Goal: Check status: Check status

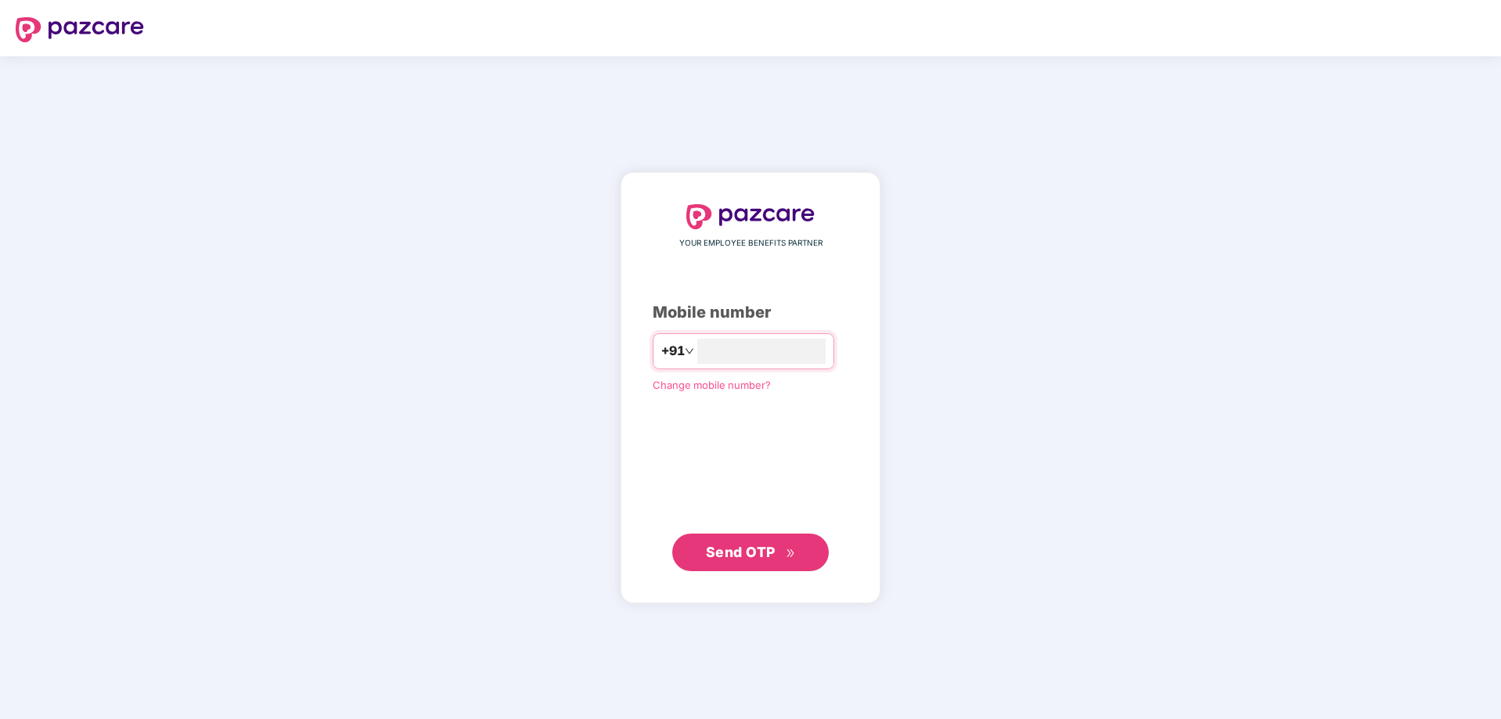
type input "**********"
click at [717, 555] on span "Send OTP" at bounding box center [741, 551] width 70 height 16
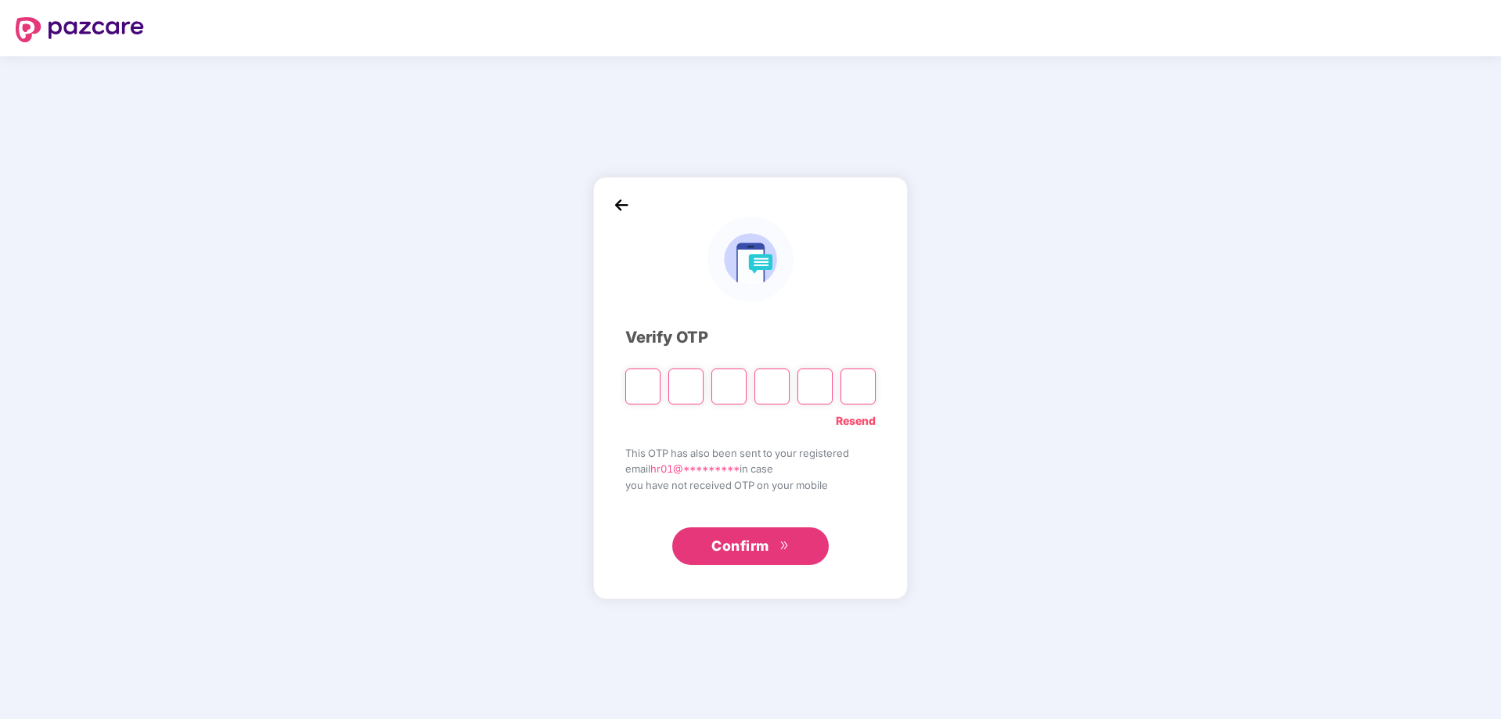
type input "*"
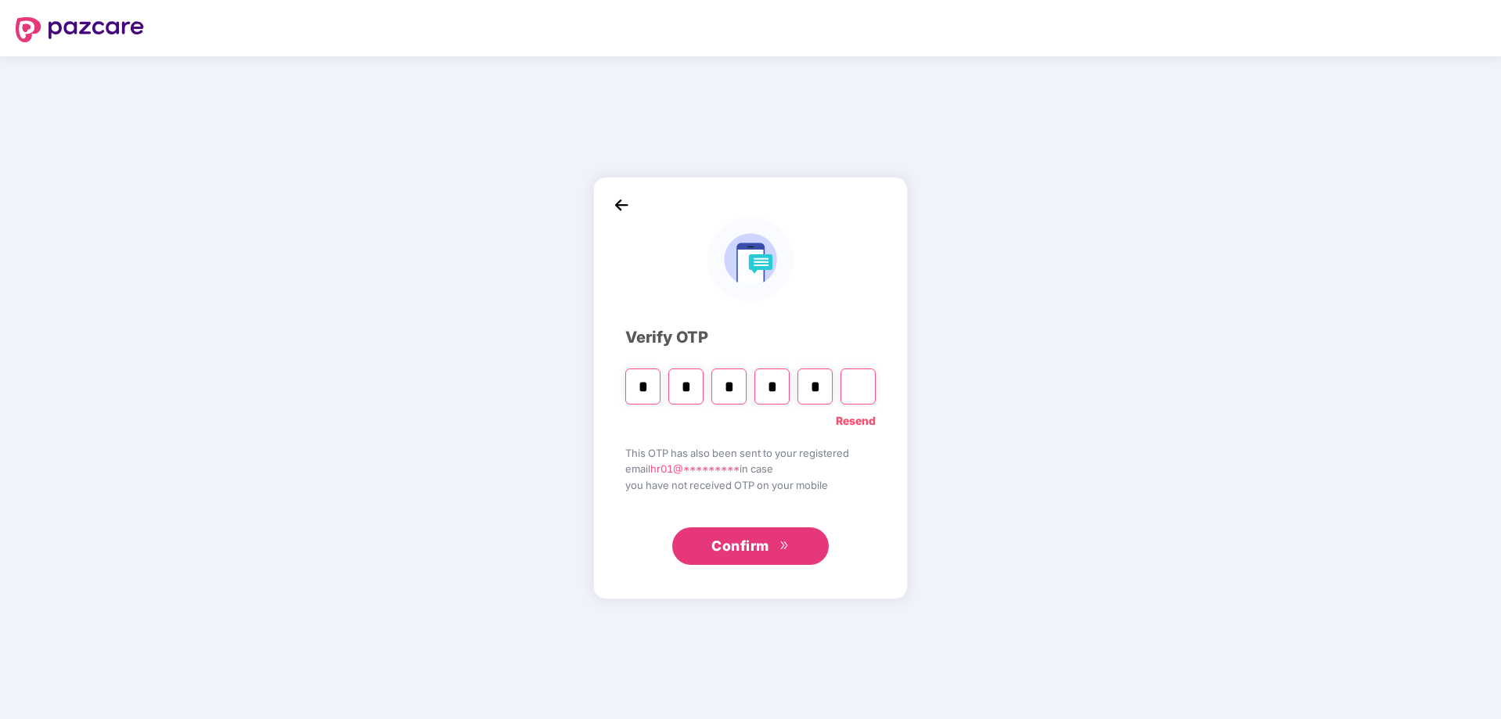
type input "*"
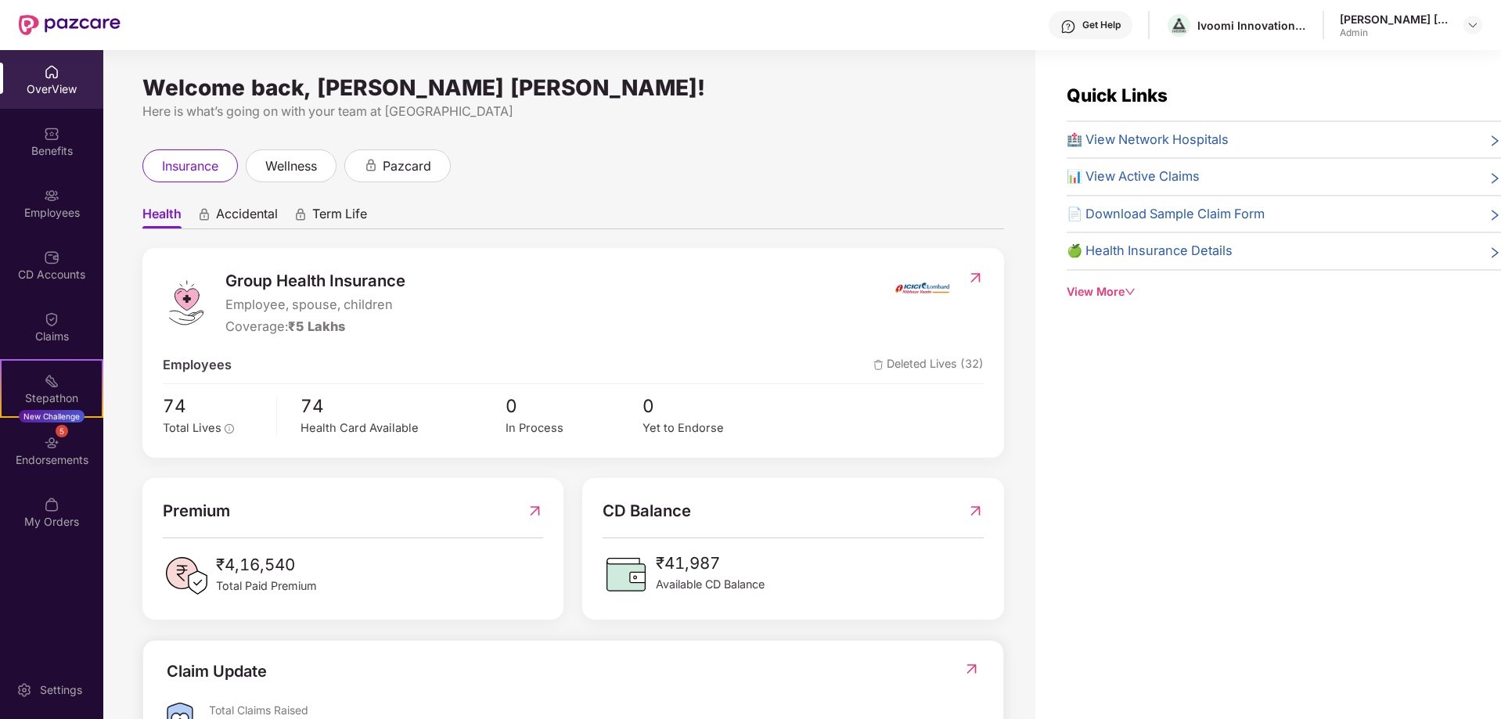
click at [661, 163] on div "insurance wellness pazcard" at bounding box center [573, 165] width 862 height 33
click at [1140, 344] on div "Quick Links 🏥 View Network Hospitals 📊 View Active Claims 📄 Download Sample Cla…" at bounding box center [1268, 409] width 466 height 719
click at [644, 209] on ul "Health Accidental Term Life" at bounding box center [573, 213] width 862 height 31
click at [1120, 286] on div "View More" at bounding box center [1284, 291] width 434 height 17
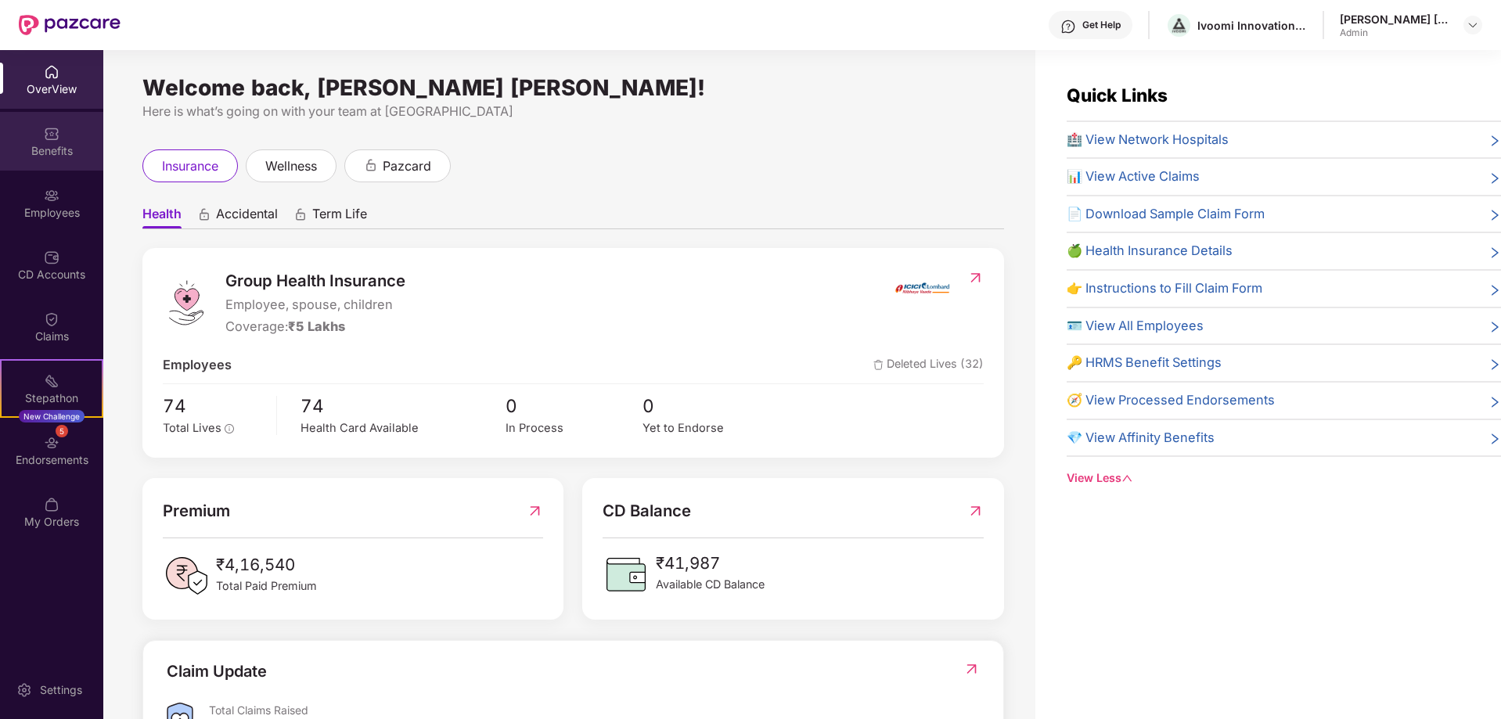
click at [50, 134] on img at bounding box center [52, 134] width 16 height 16
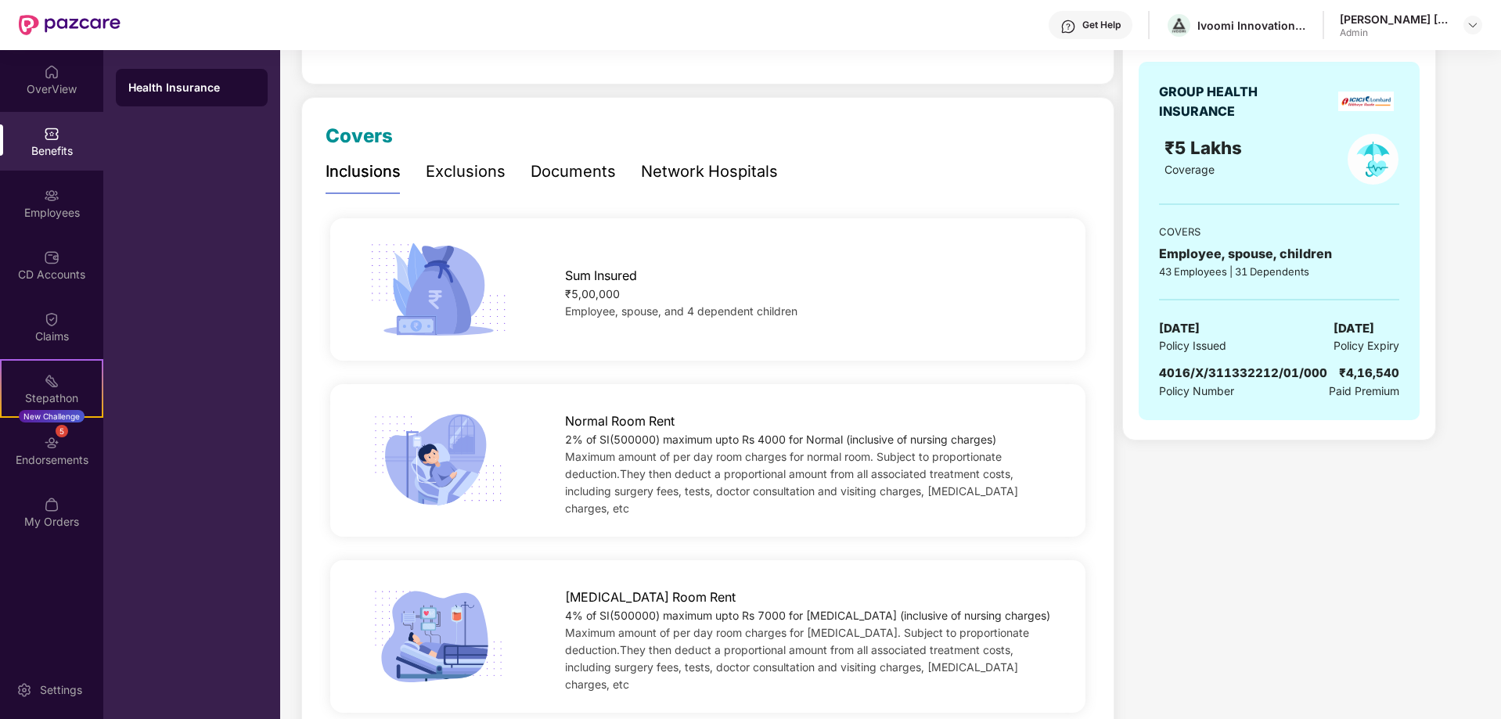
scroll to position [78, 0]
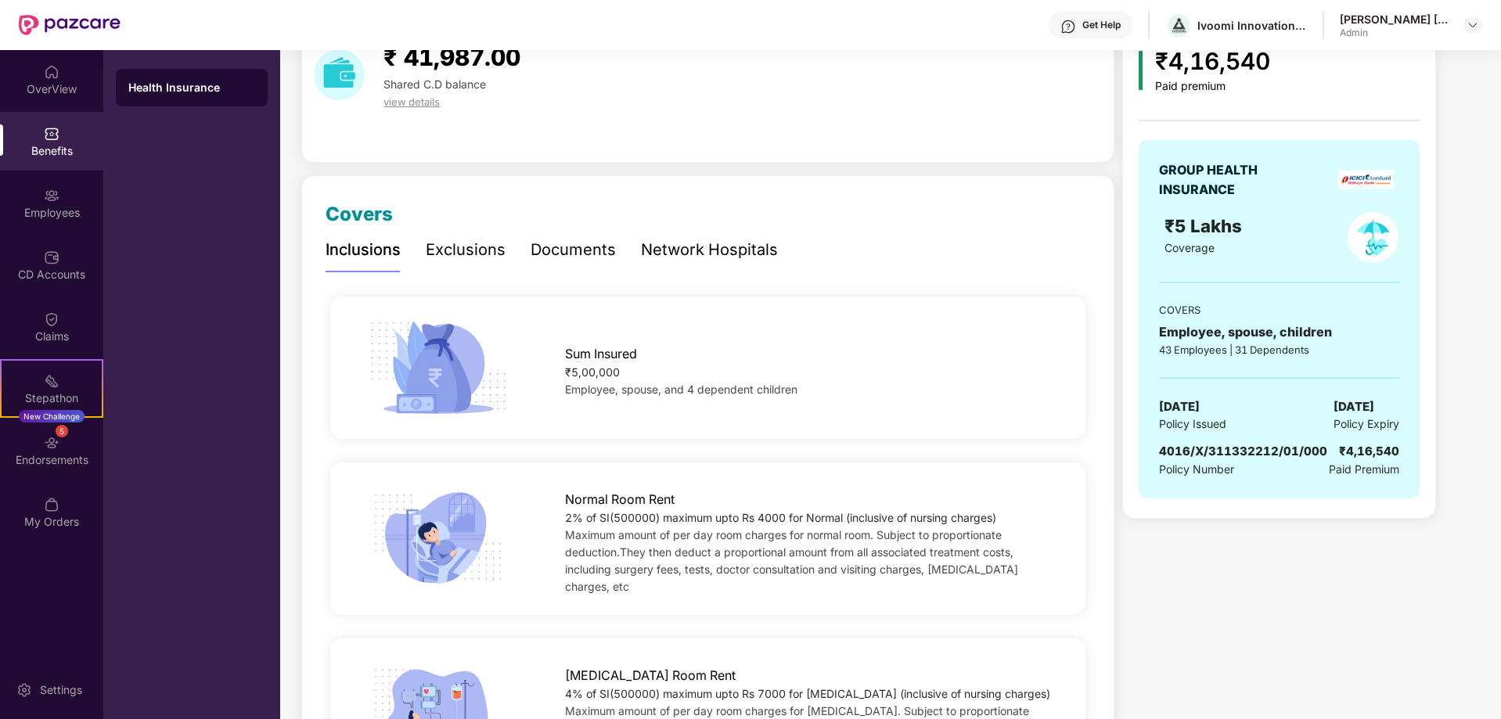
click at [509, 254] on div "Inclusions Exclusions Documents Network Hospitals" at bounding box center [552, 250] width 452 height 43
click at [536, 249] on div "Documents" at bounding box center [573, 250] width 85 height 24
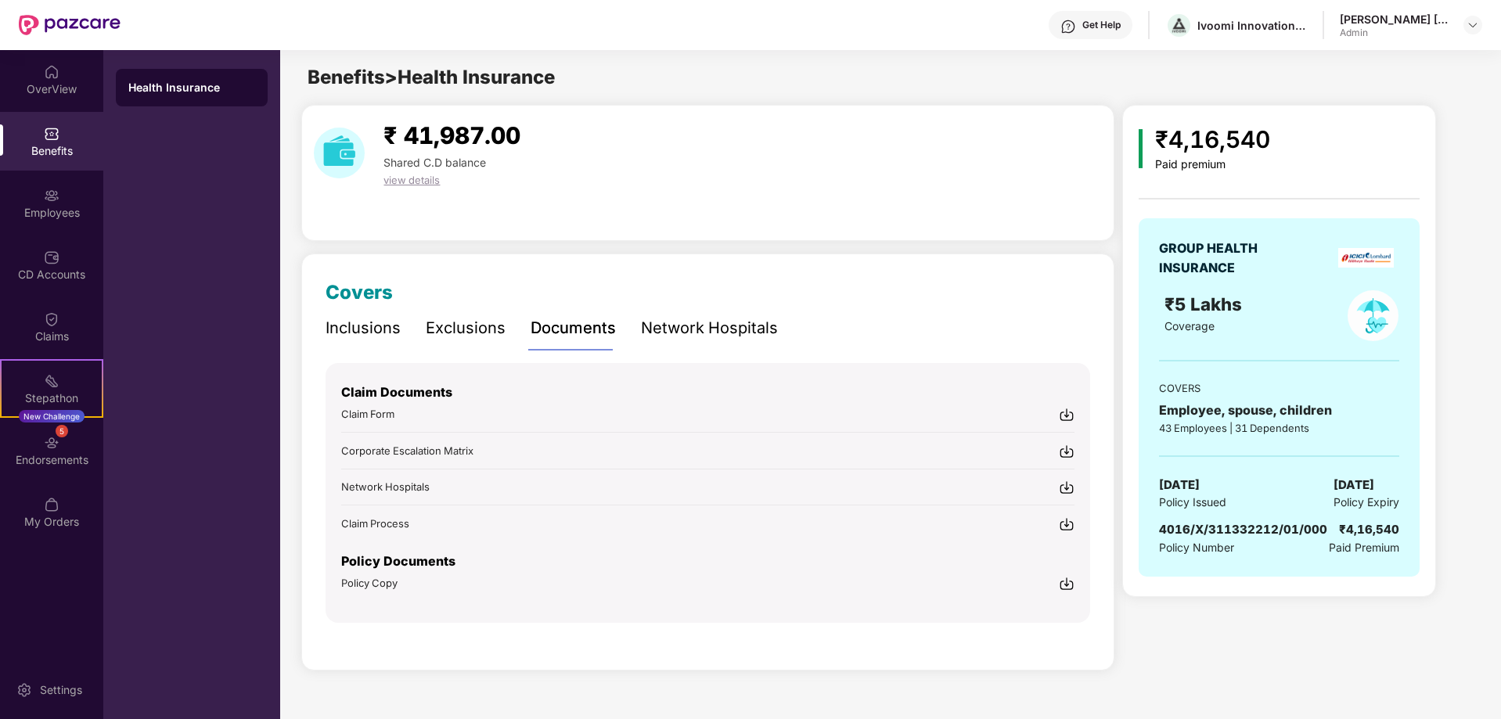
click at [1068, 582] on img at bounding box center [1067, 584] width 16 height 16
click at [53, 508] on img at bounding box center [52, 505] width 16 height 16
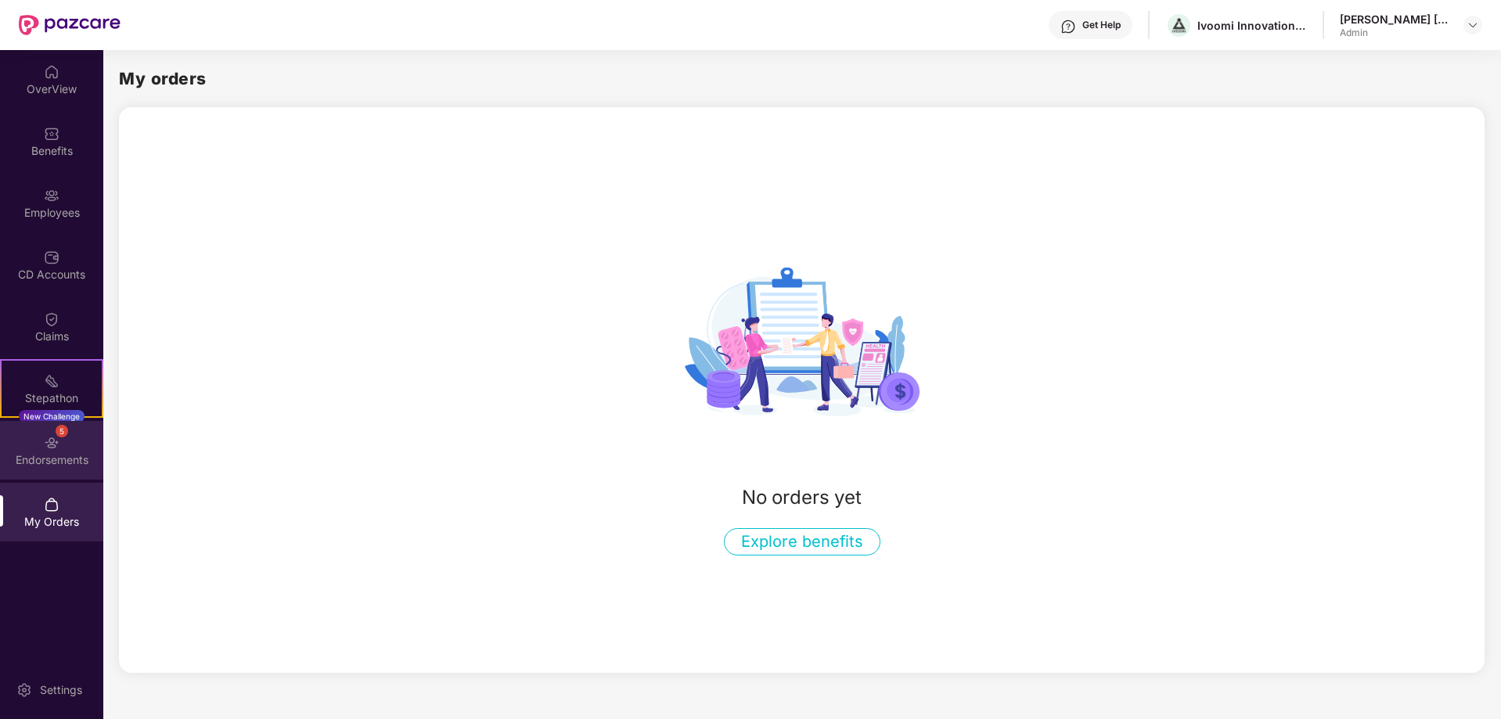
click at [46, 453] on div "Endorsements" at bounding box center [51, 460] width 103 height 16
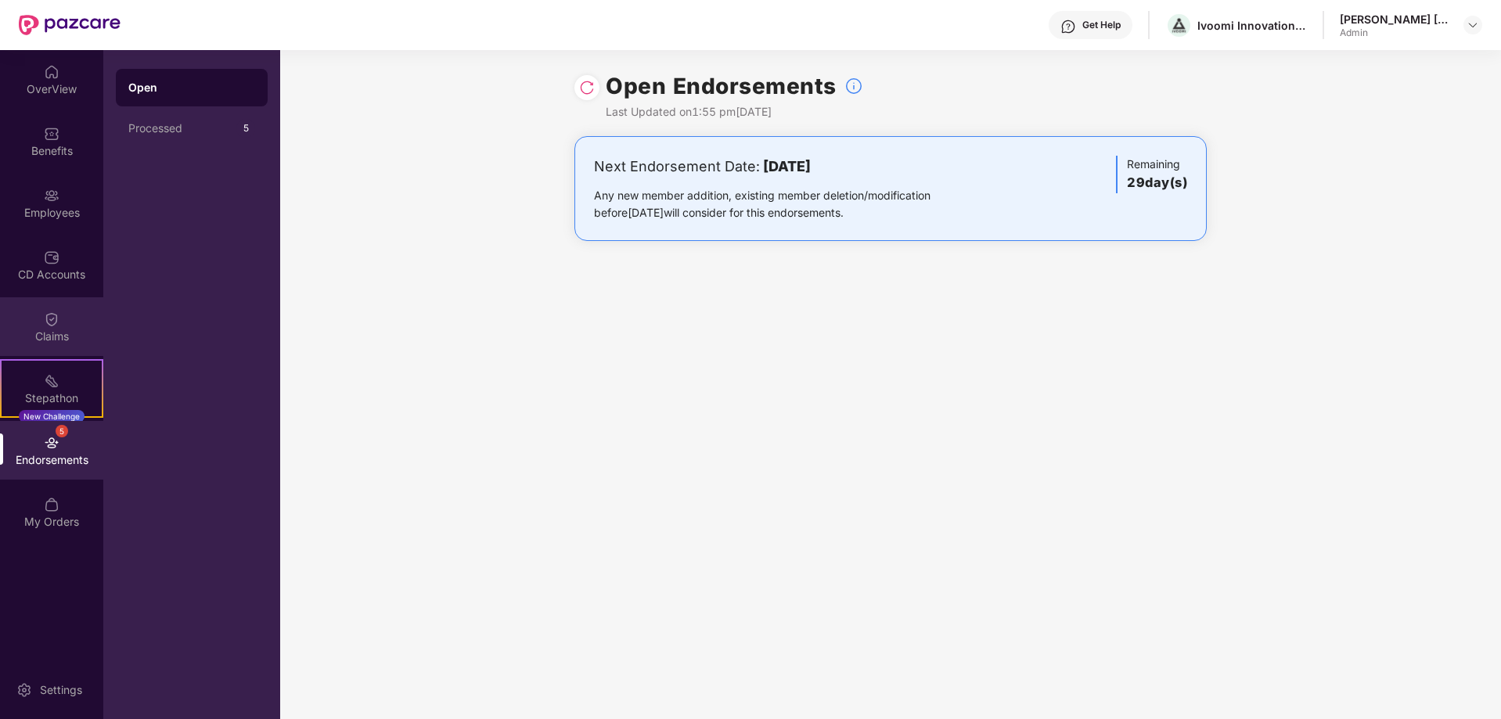
click at [52, 331] on div "Claims" at bounding box center [51, 337] width 103 height 16
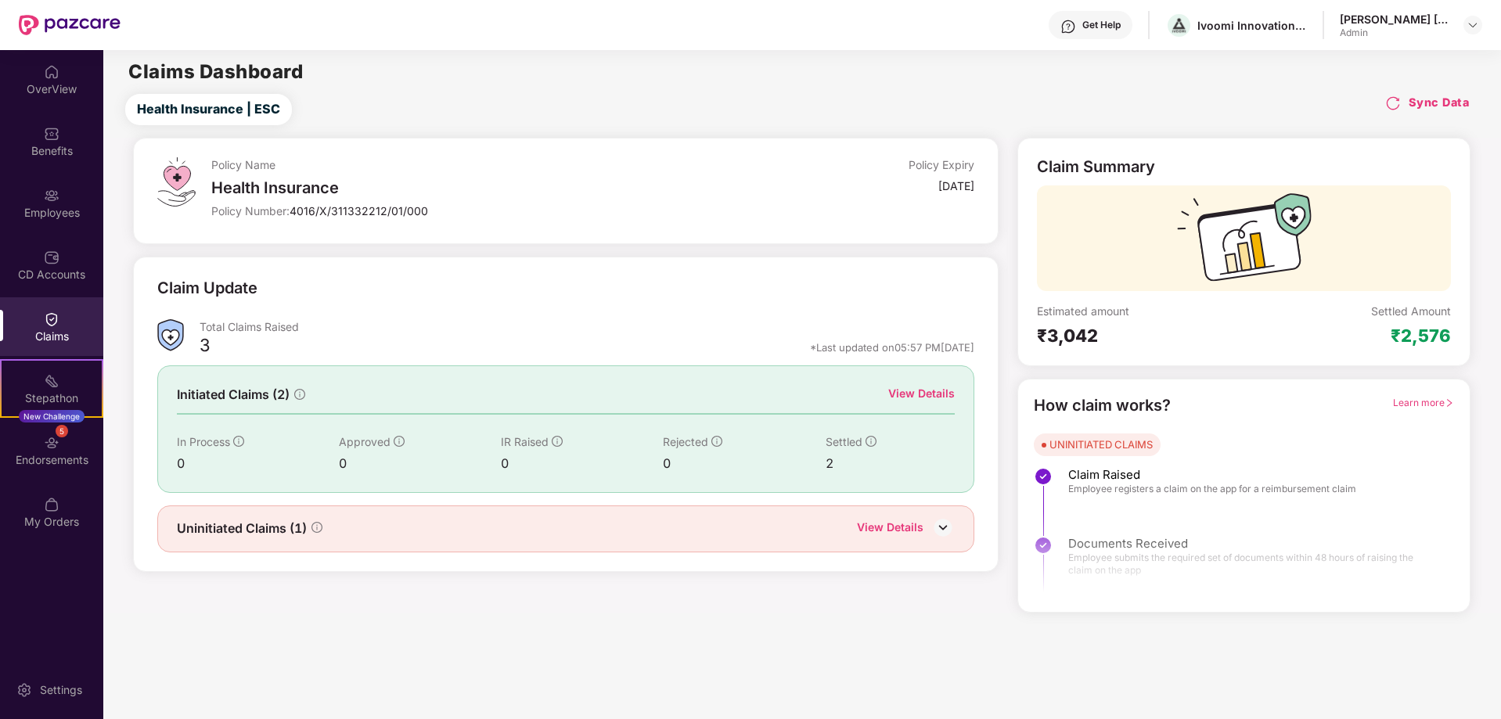
click at [903, 395] on div "View Details" at bounding box center [921, 393] width 67 height 17
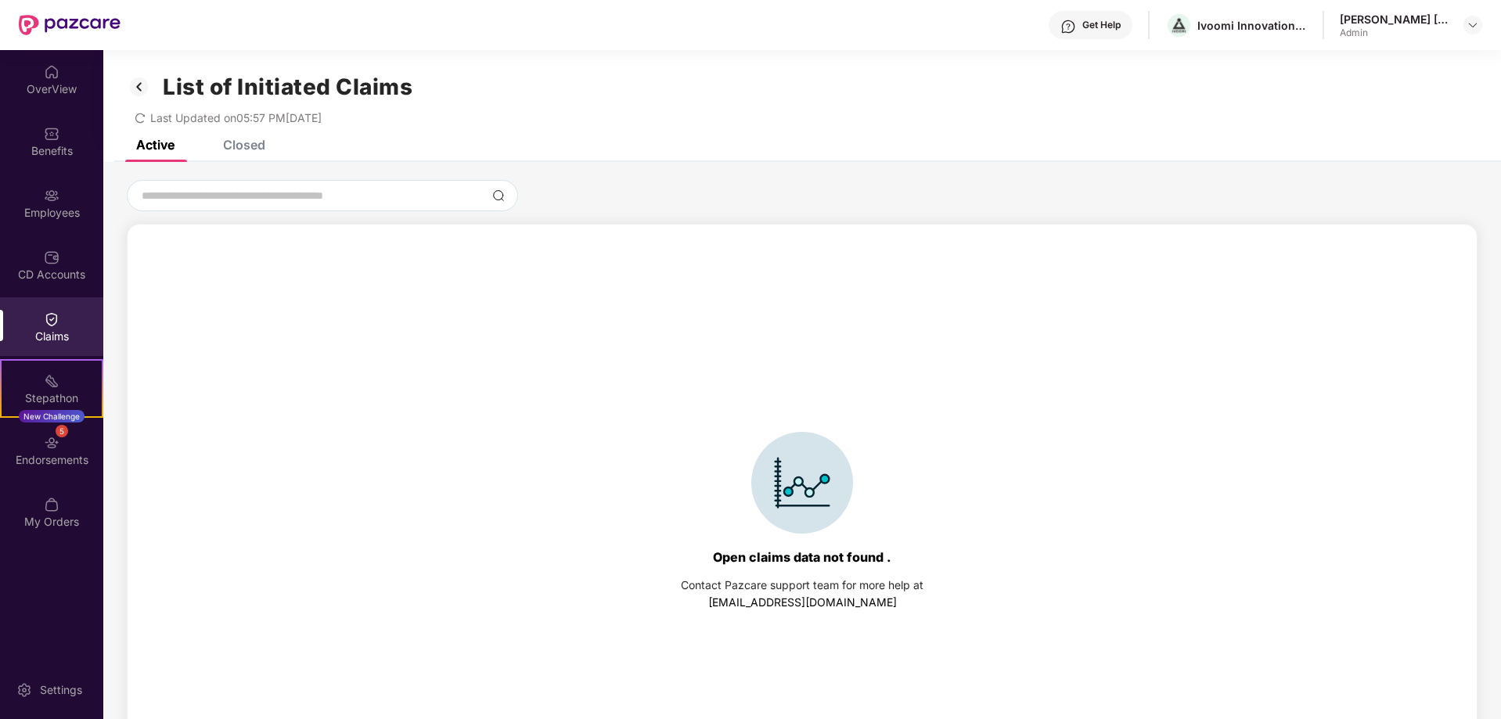
click at [242, 149] on div "Closed" at bounding box center [244, 145] width 42 height 16
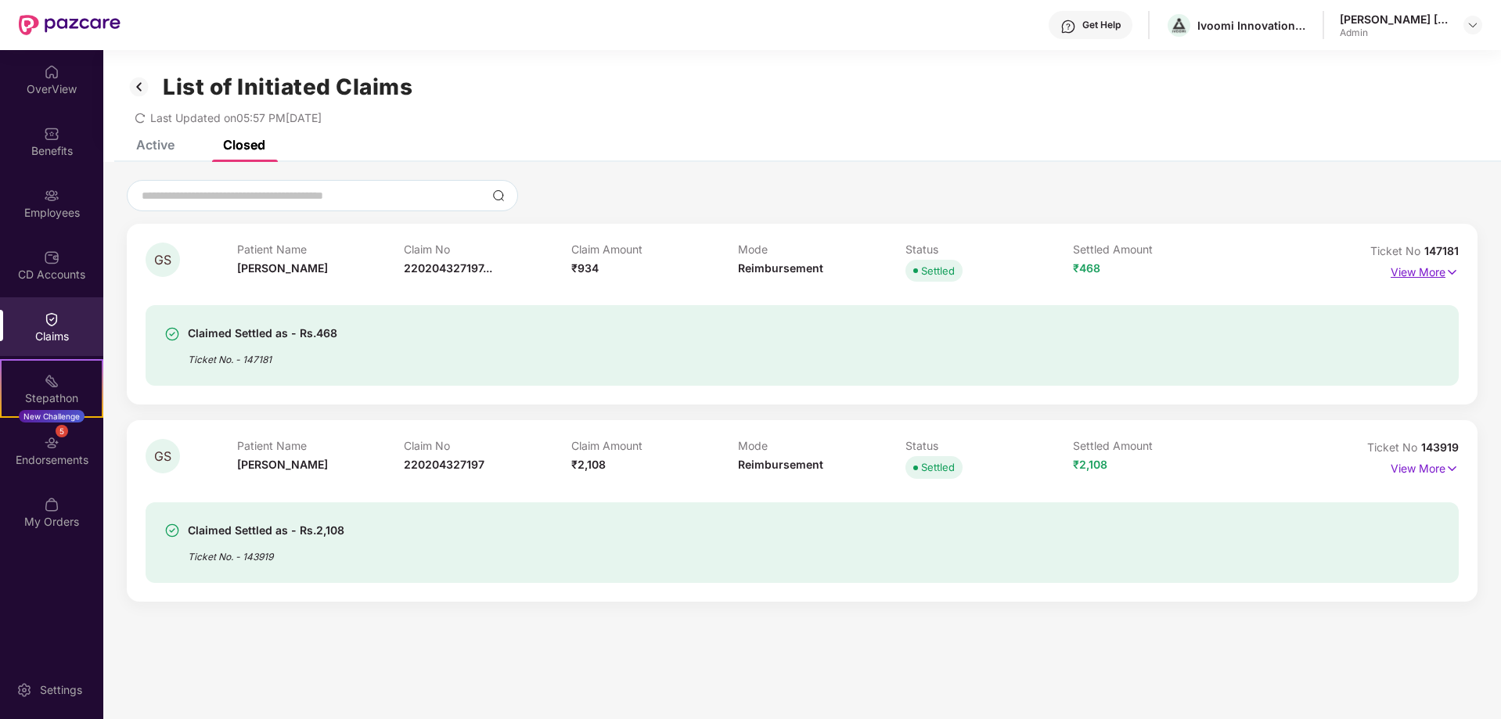
click at [1428, 273] on p "View More" at bounding box center [1425, 270] width 68 height 21
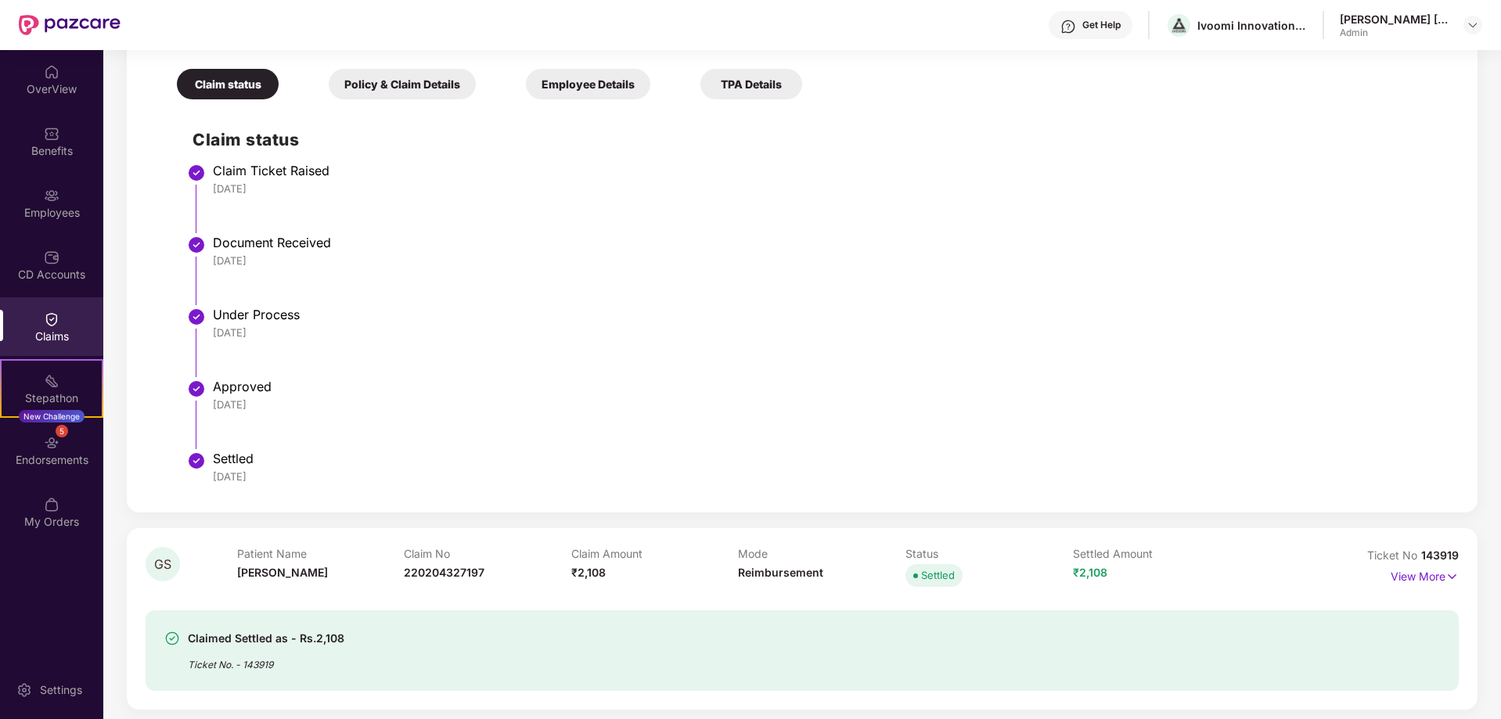
scroll to position [430, 0]
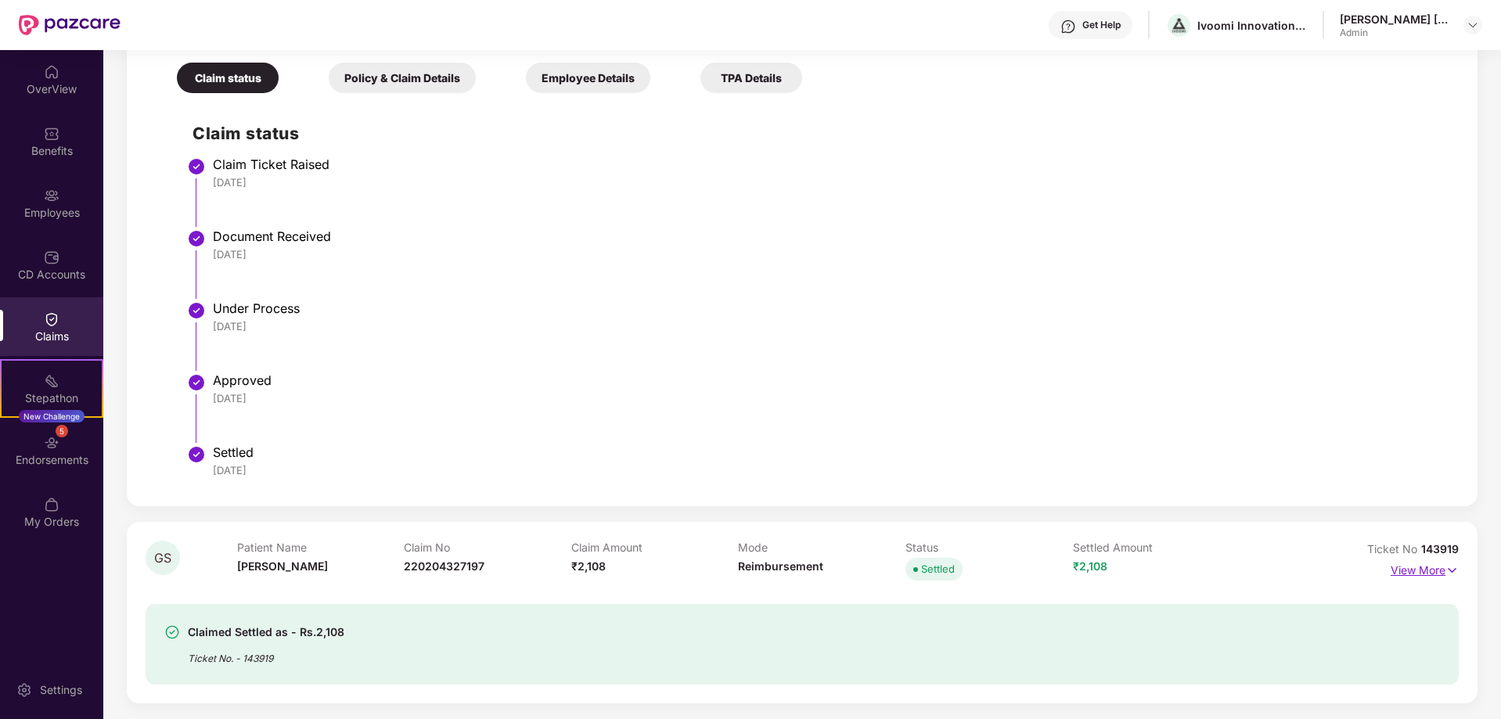
click at [1417, 573] on p "View More" at bounding box center [1425, 568] width 68 height 21
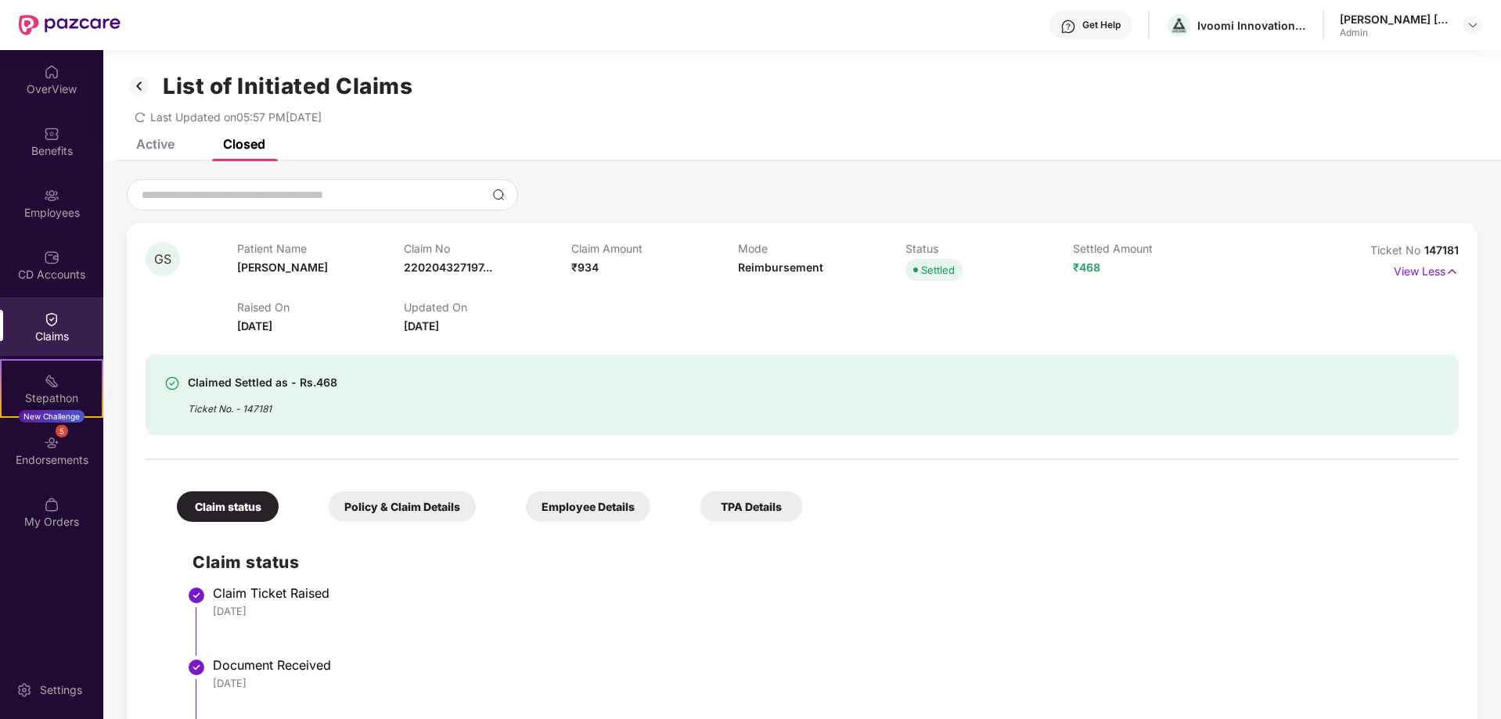
scroll to position [0, 0]
click at [570, 511] on div "Employee Details" at bounding box center [588, 507] width 124 height 31
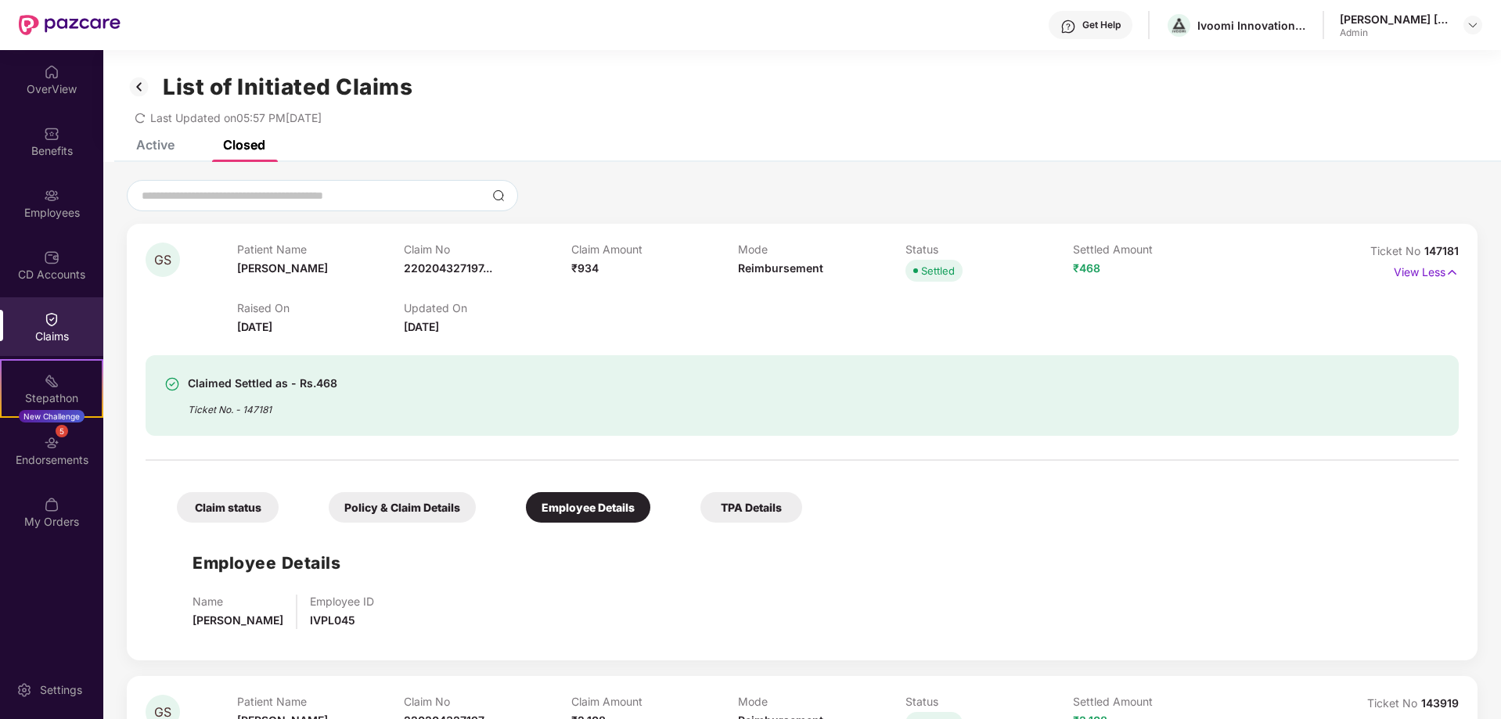
click at [612, 508] on div "Employee Details" at bounding box center [588, 507] width 124 height 31
click at [232, 508] on div "Claim status" at bounding box center [228, 507] width 102 height 31
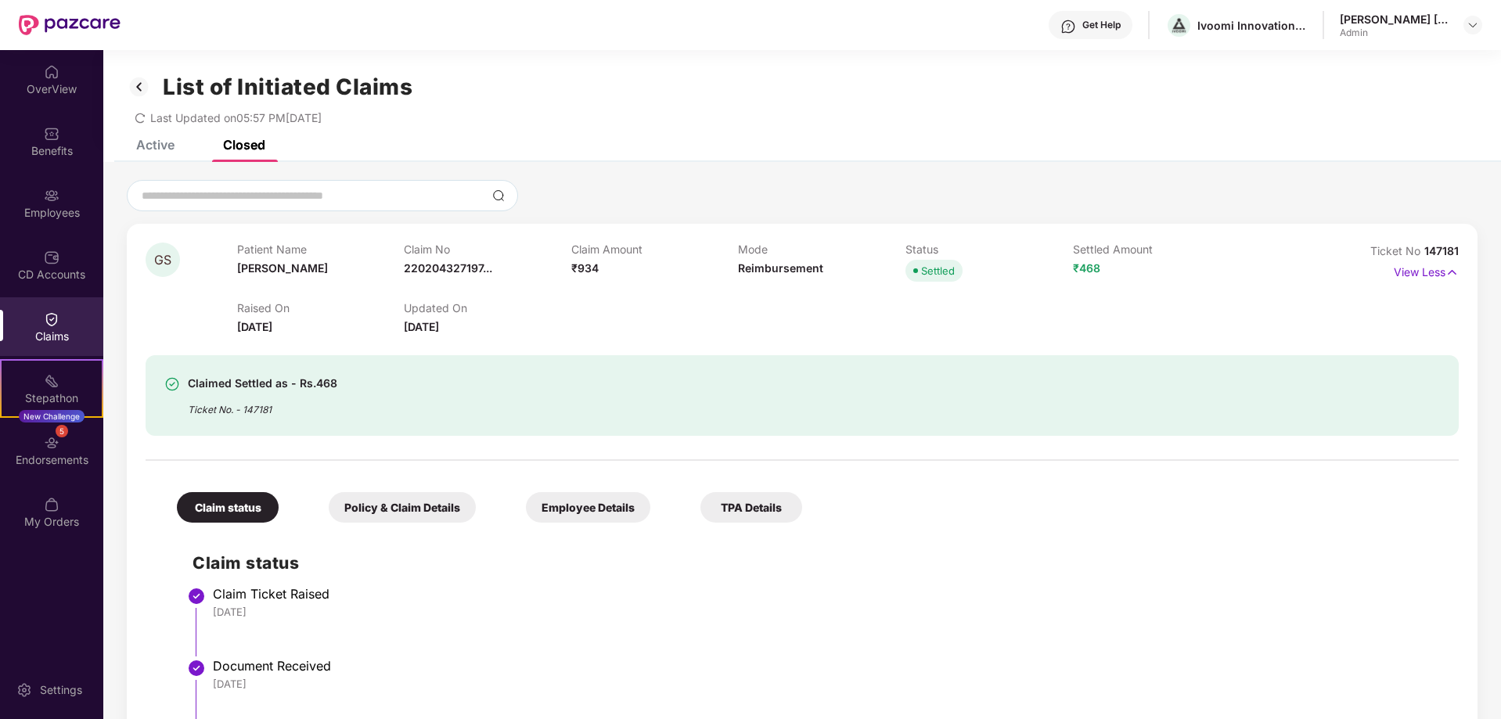
click at [41, 316] on div "Claims" at bounding box center [51, 326] width 103 height 59
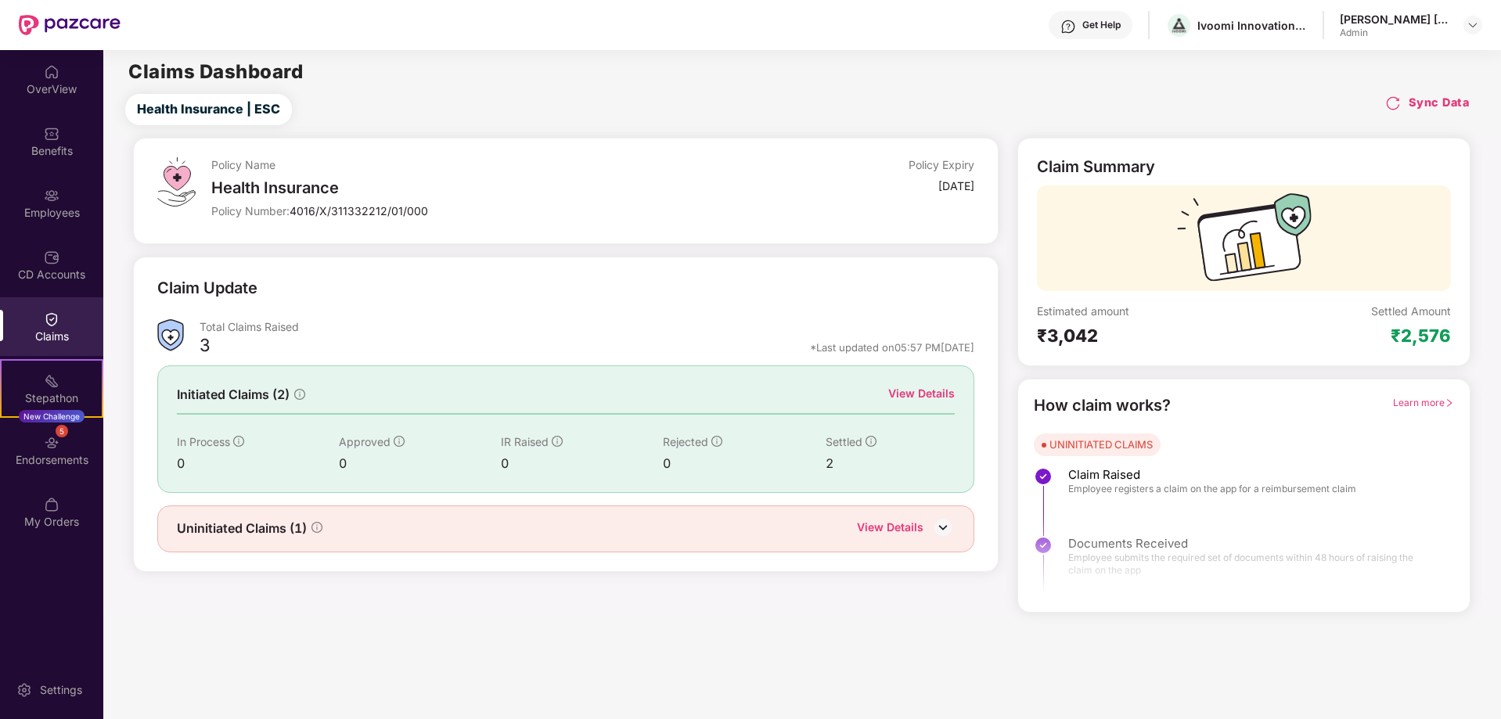
click at [915, 531] on div "View Details" at bounding box center [890, 529] width 67 height 20
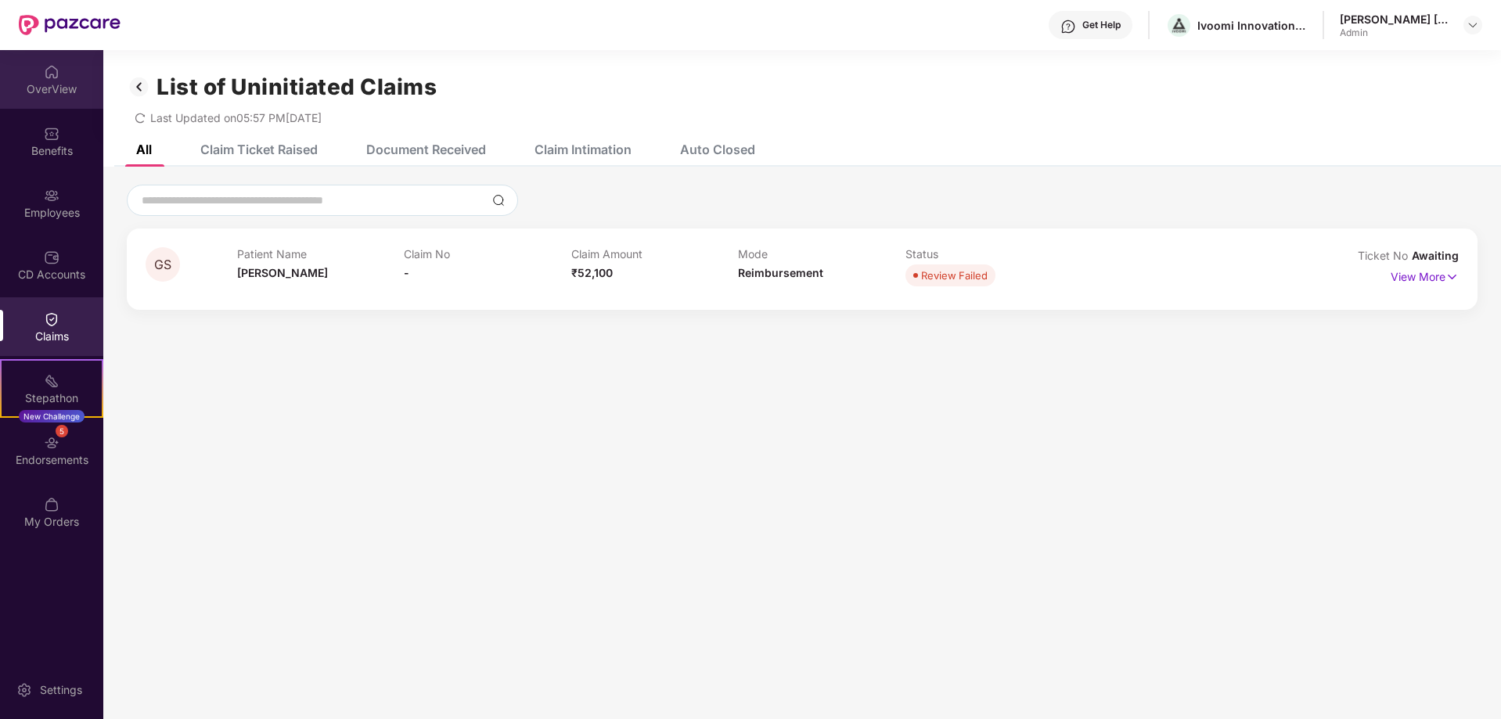
click at [52, 77] on img at bounding box center [52, 72] width 16 height 16
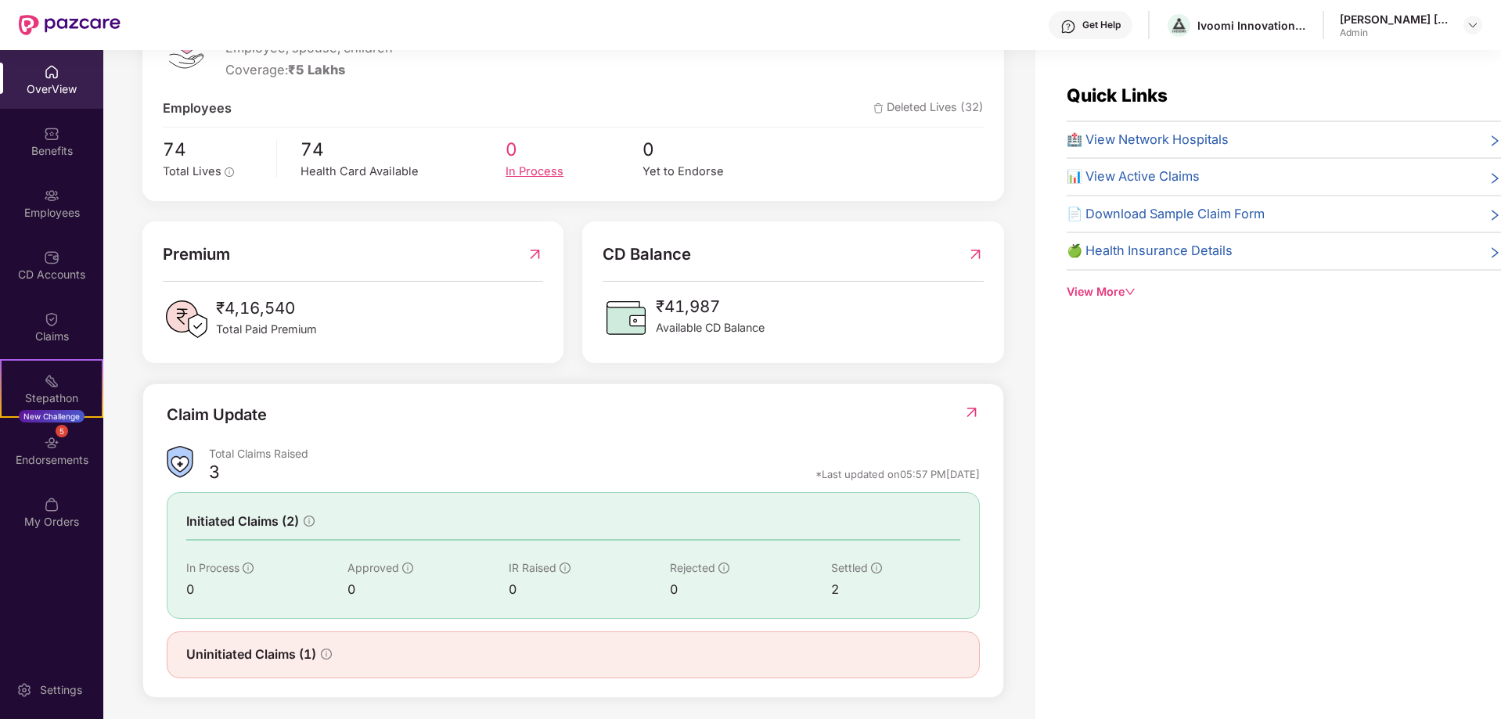
scroll to position [264, 0]
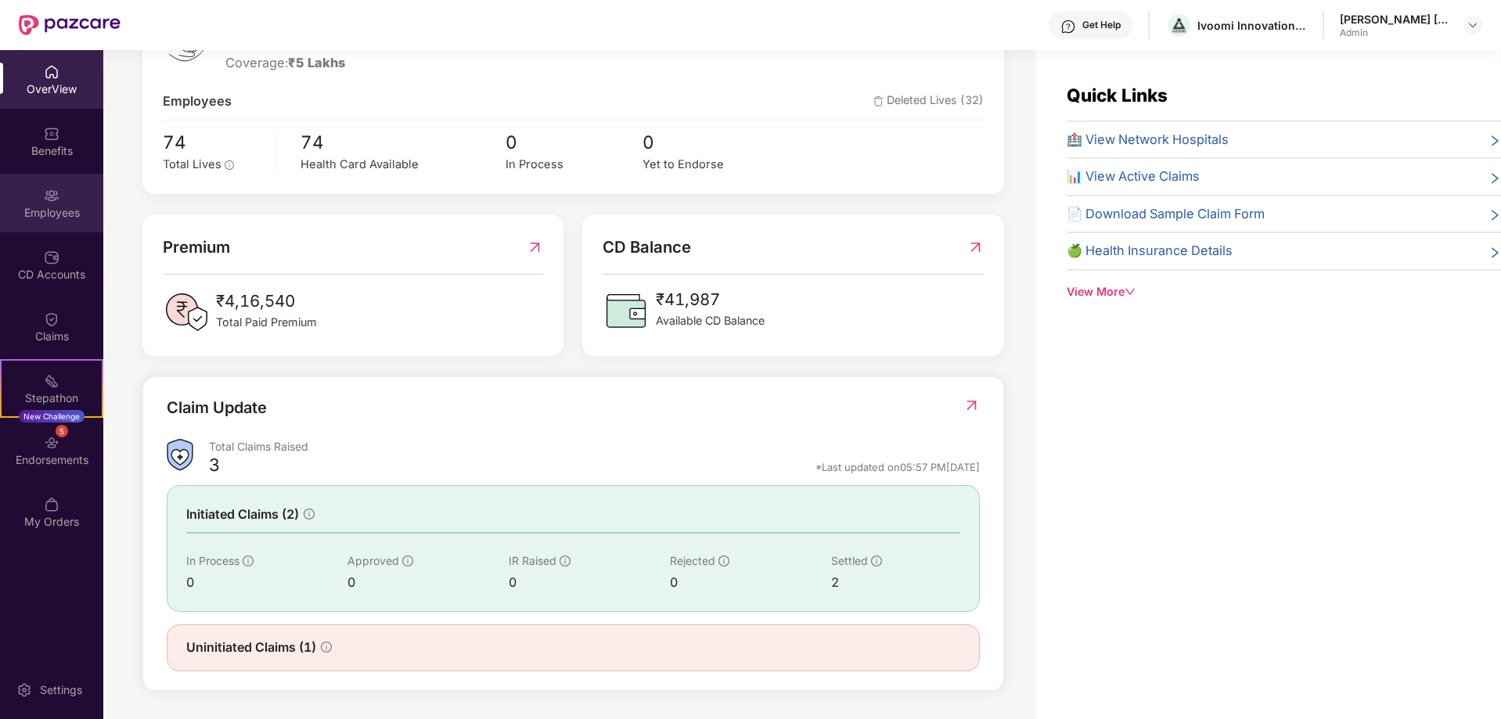
click at [55, 207] on div "Employees" at bounding box center [51, 213] width 103 height 16
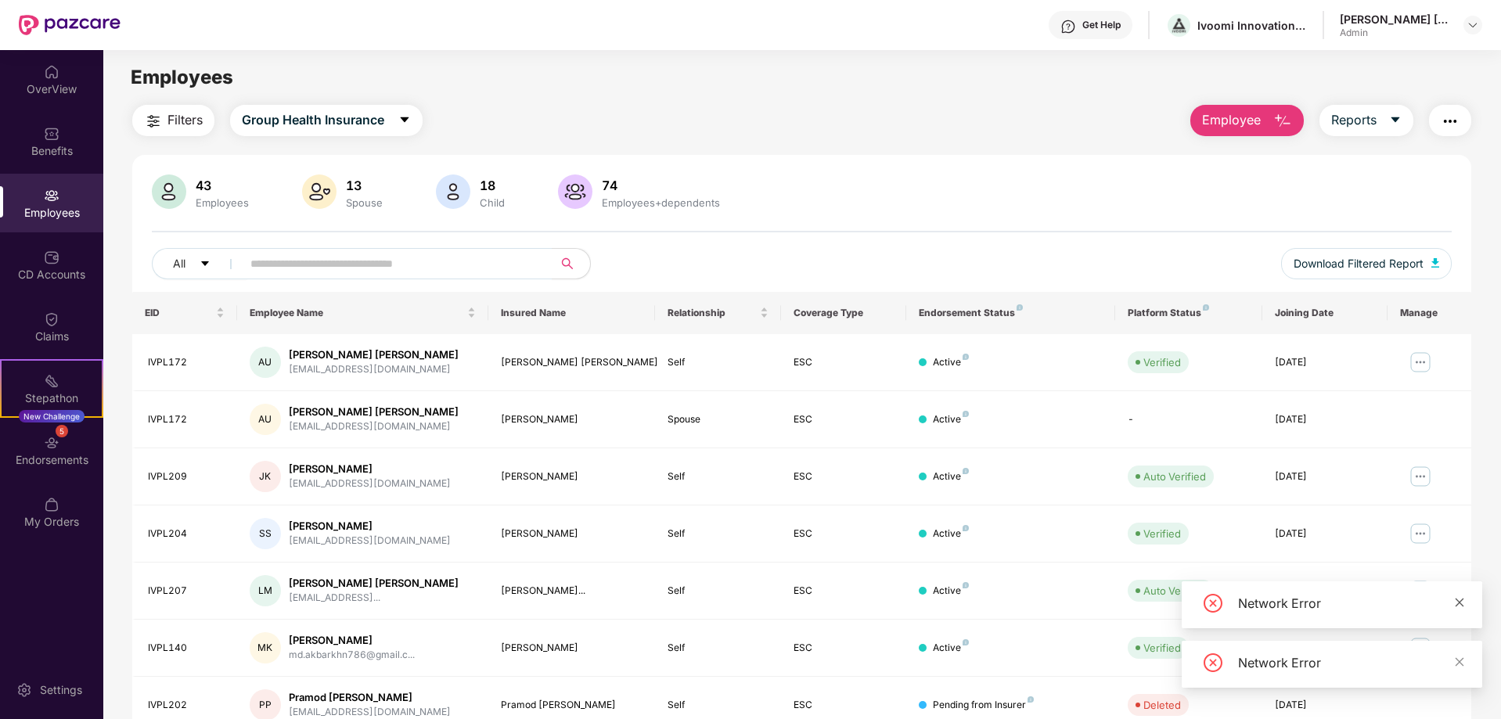
click at [1463, 602] on icon "close" at bounding box center [1459, 602] width 11 height 11
click at [1464, 661] on icon "close" at bounding box center [1459, 662] width 11 height 11
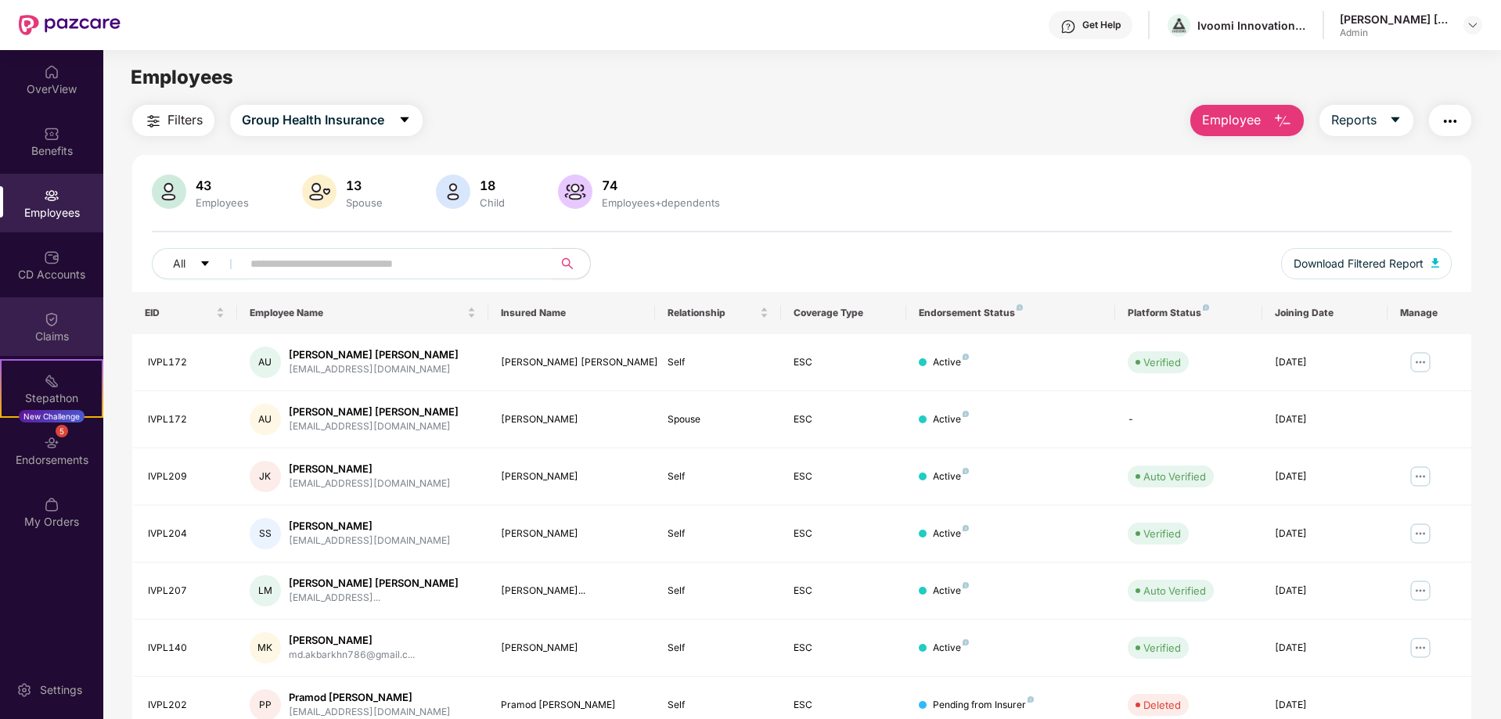
click at [51, 322] on img at bounding box center [52, 319] width 16 height 16
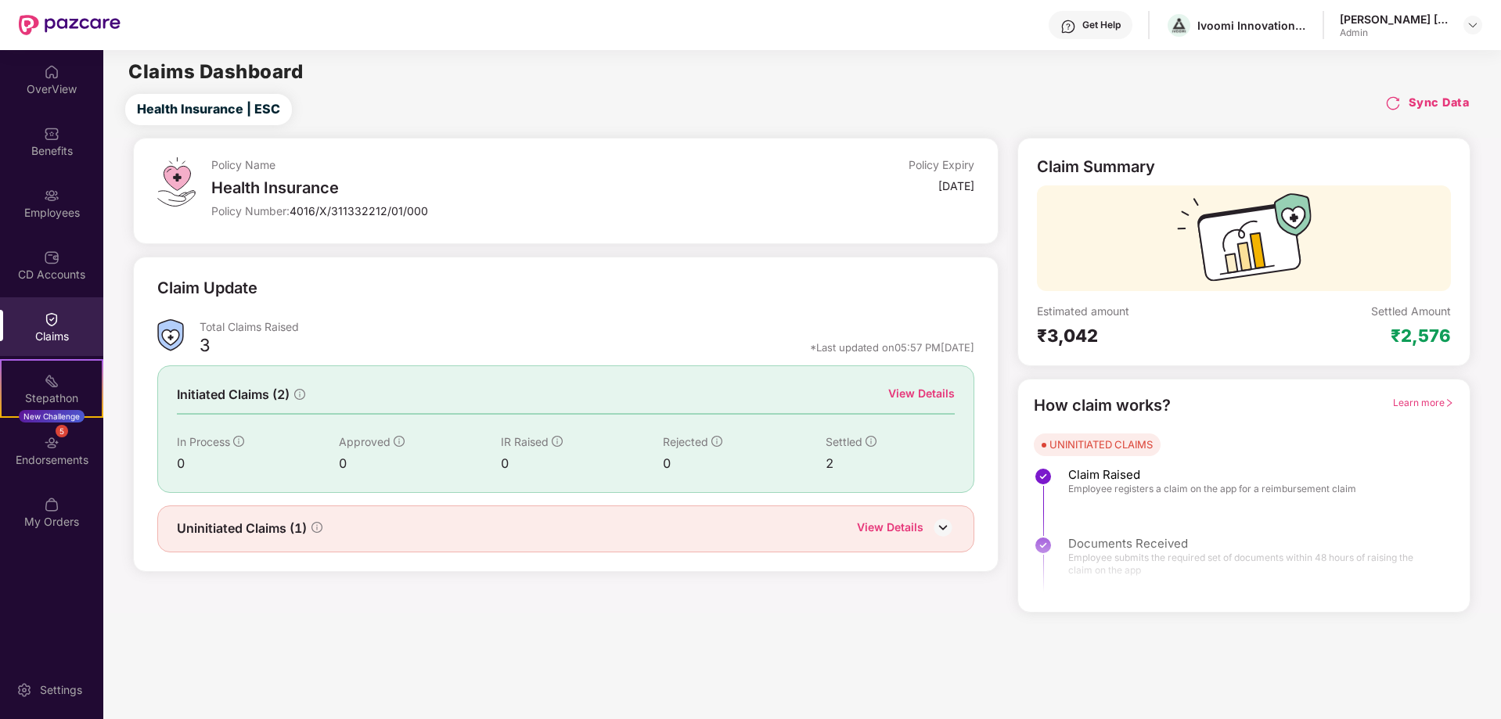
click at [945, 531] on img at bounding box center [942, 527] width 23 height 23
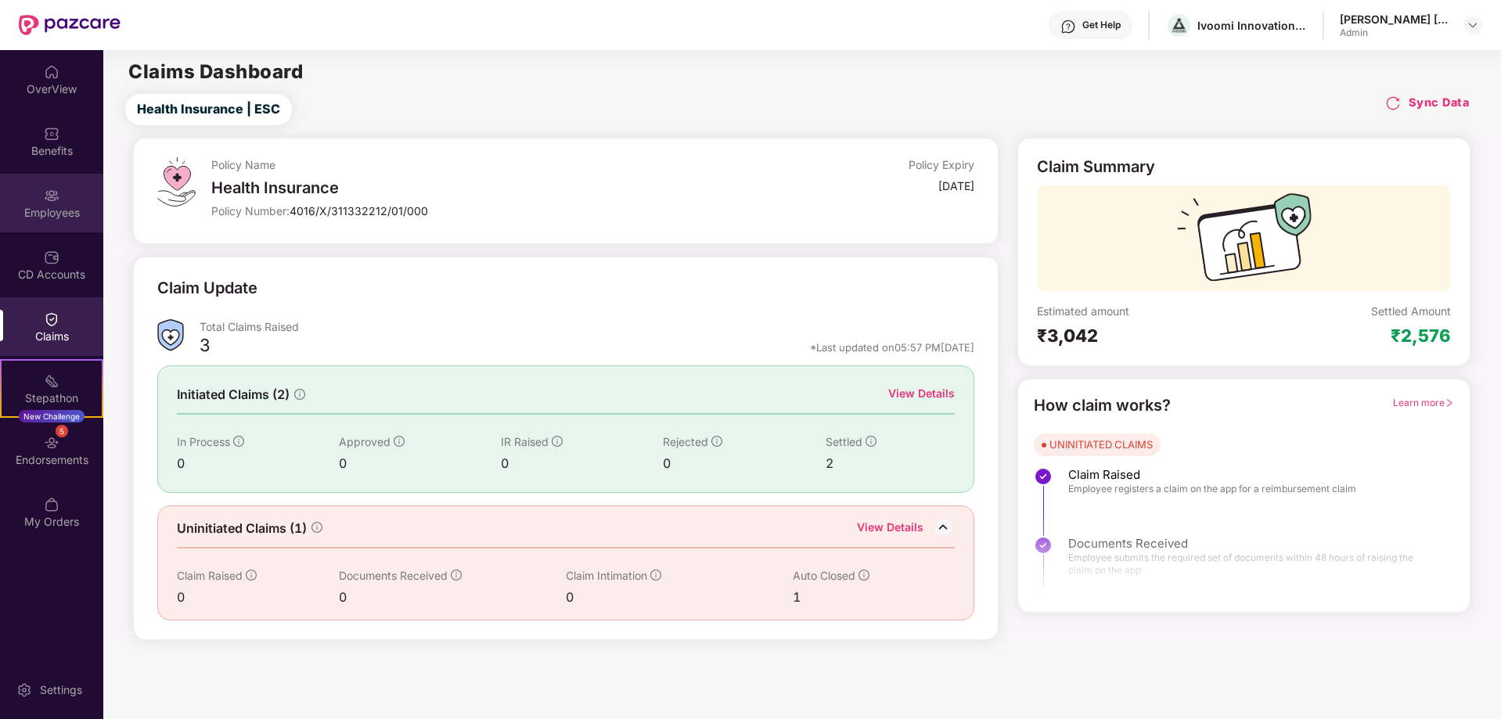
click at [58, 207] on div "Employees" at bounding box center [51, 213] width 103 height 16
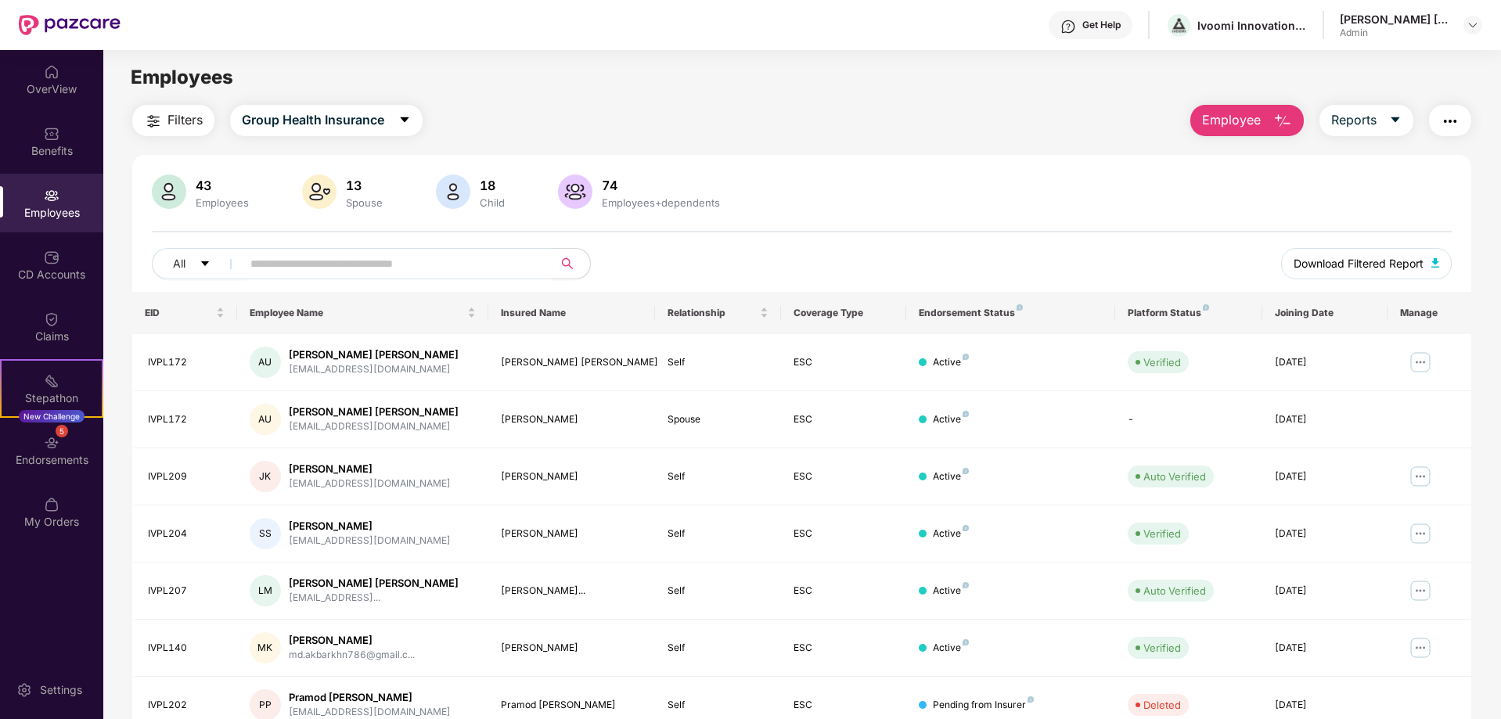
drag, startPoint x: 1404, startPoint y: 263, endPoint x: 1082, endPoint y: 289, distance: 322.7
click at [1402, 263] on span "Download Filtered Report" at bounding box center [1359, 263] width 130 height 17
click at [45, 265] on div "CD Accounts" at bounding box center [51, 265] width 103 height 59
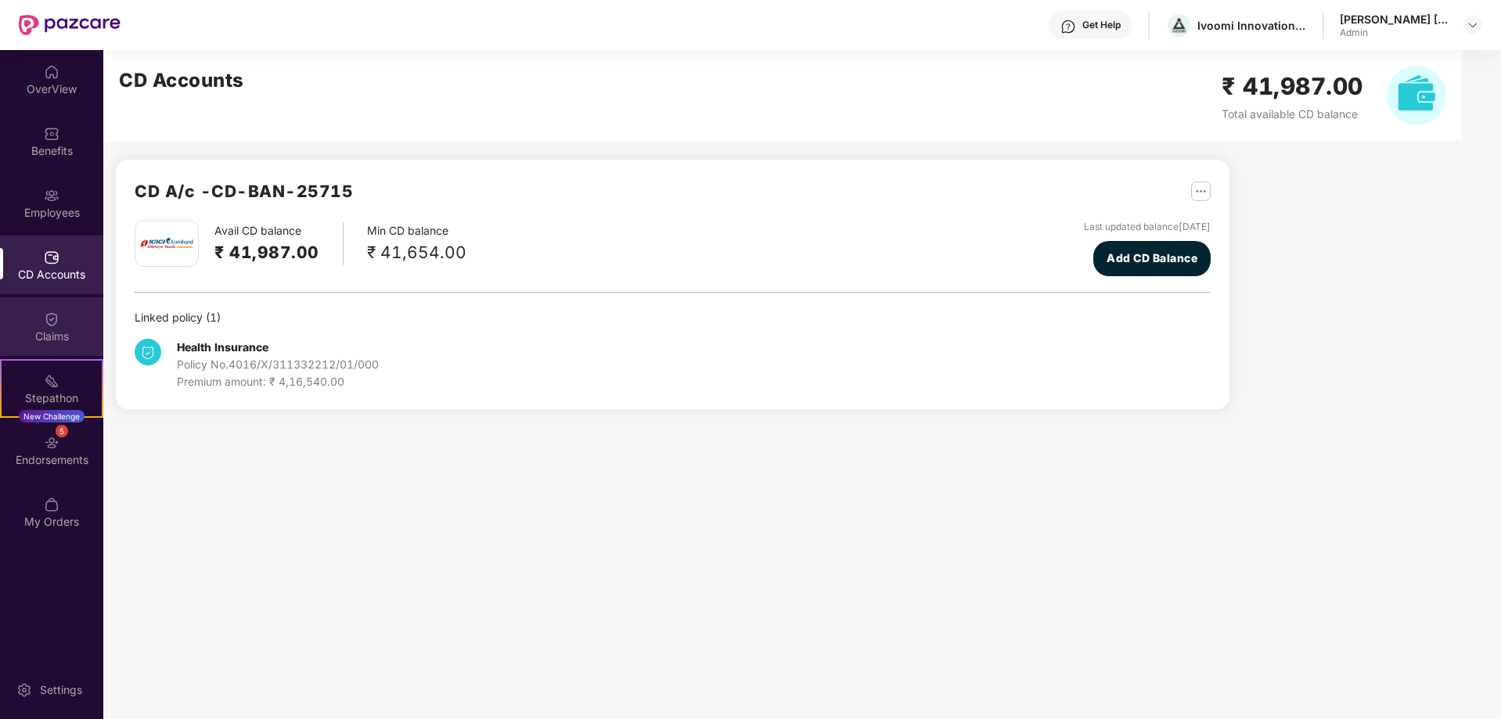
click at [55, 325] on img at bounding box center [52, 319] width 16 height 16
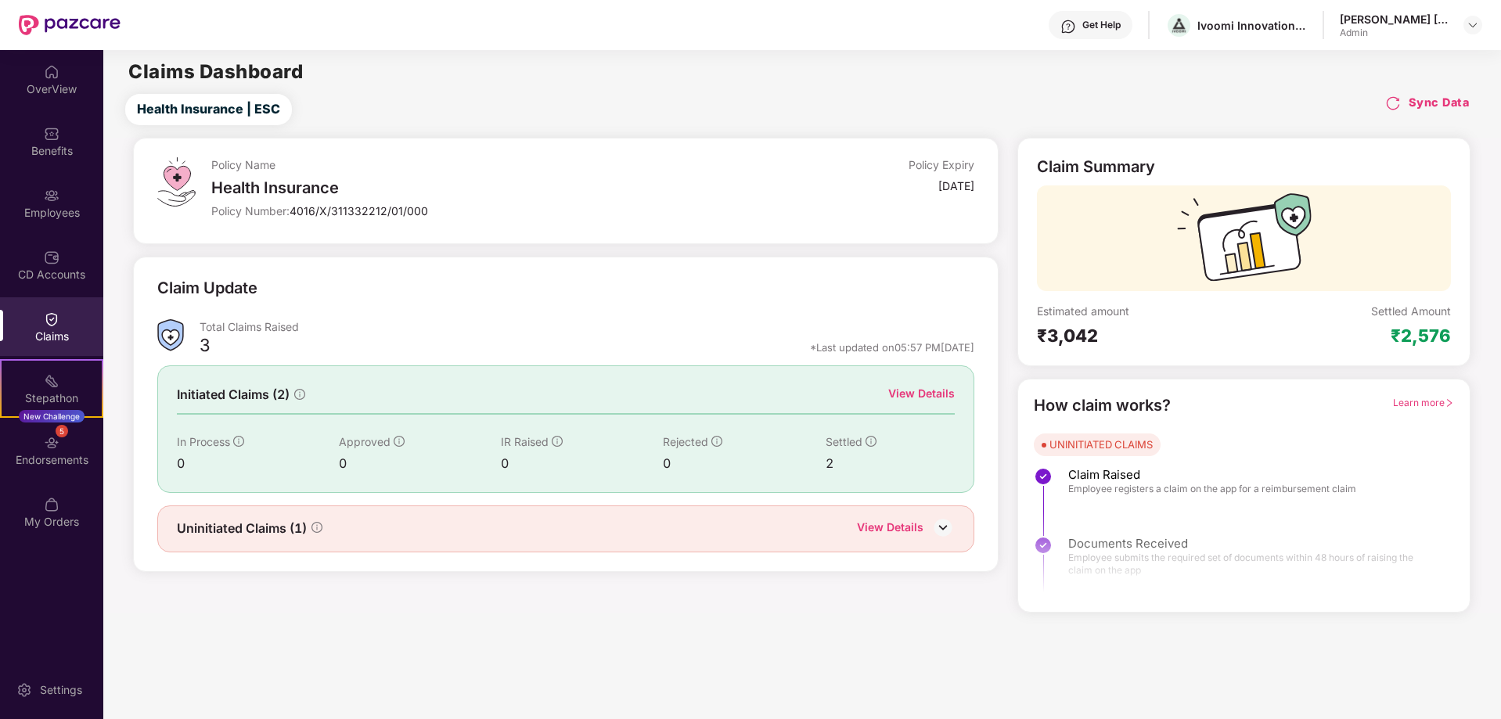
click at [944, 390] on div "View Details" at bounding box center [921, 393] width 67 height 17
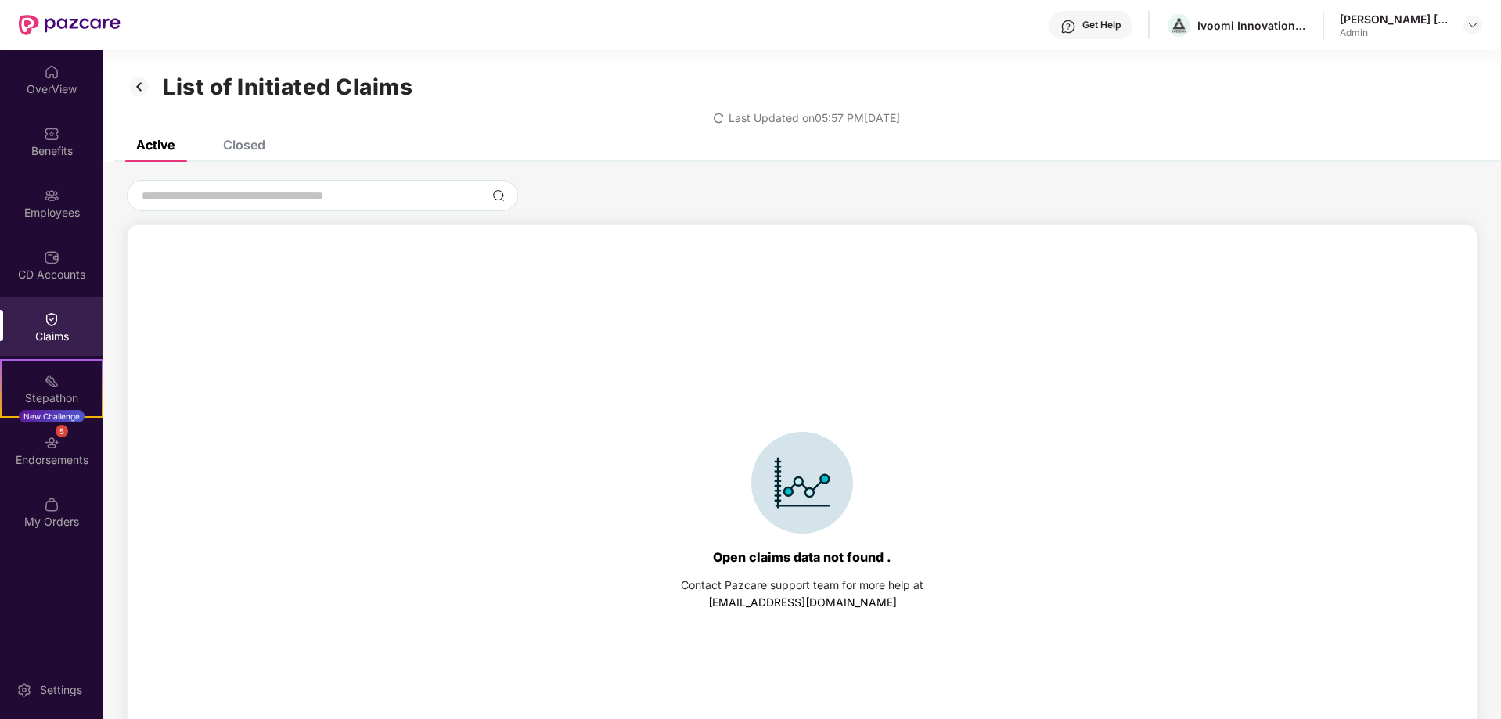
click at [233, 142] on div "Closed" at bounding box center [244, 145] width 42 height 16
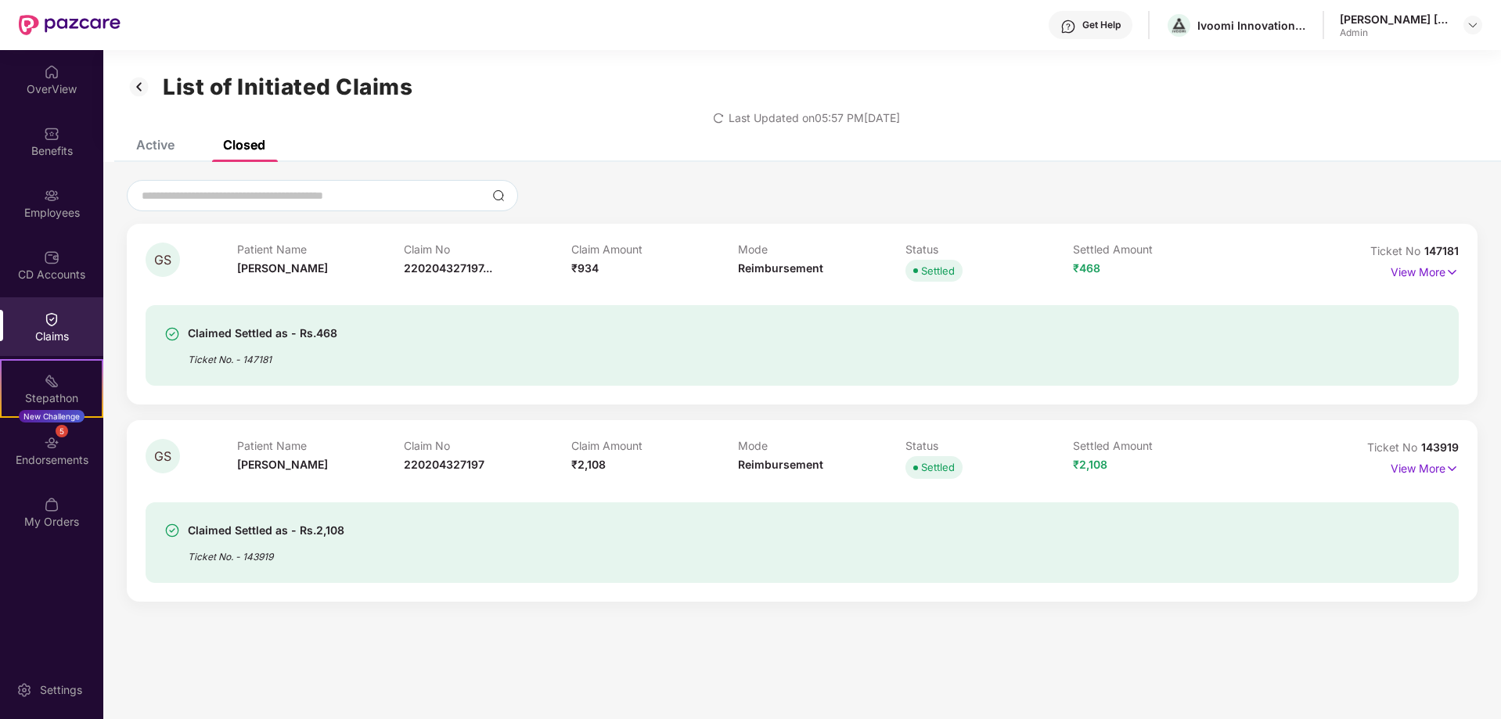
click at [52, 336] on div "Claims" at bounding box center [51, 337] width 103 height 16
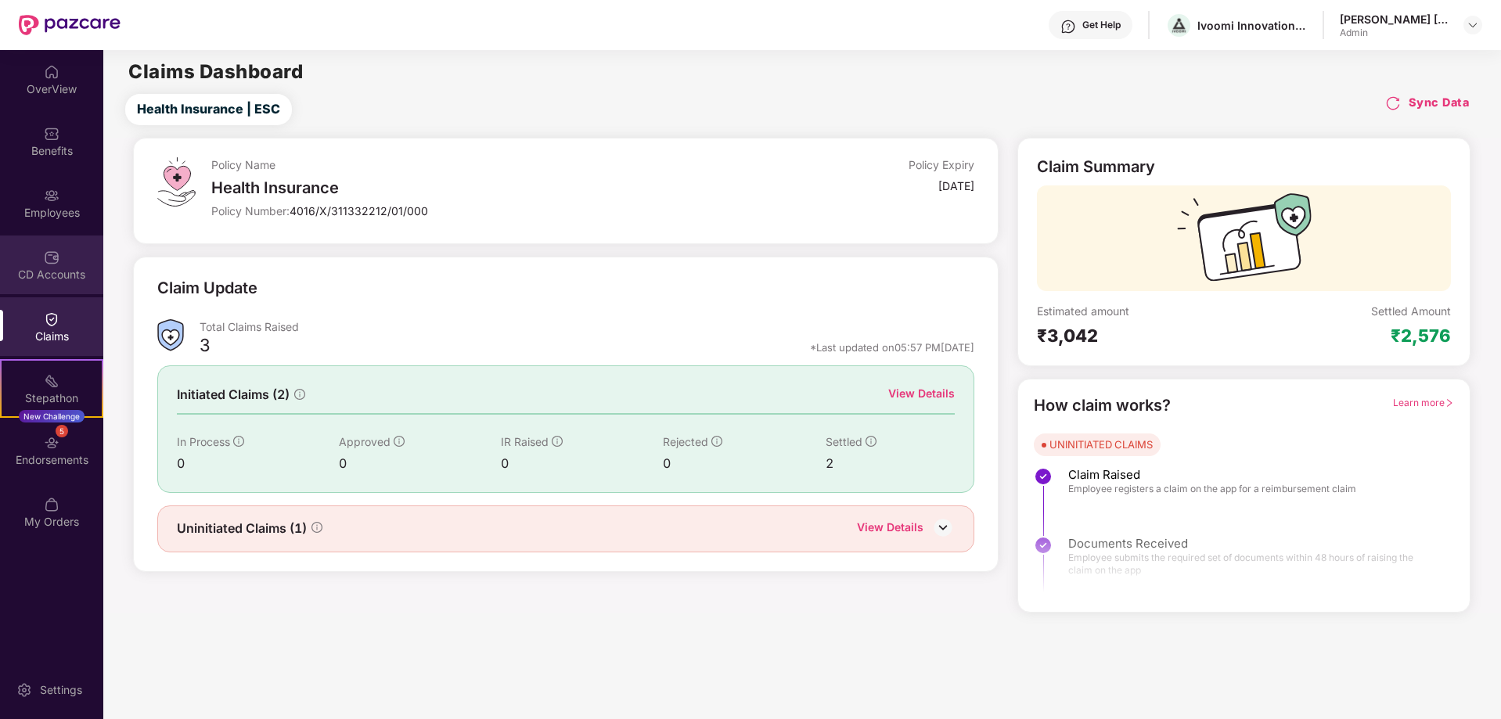
click at [51, 260] on img at bounding box center [52, 258] width 16 height 16
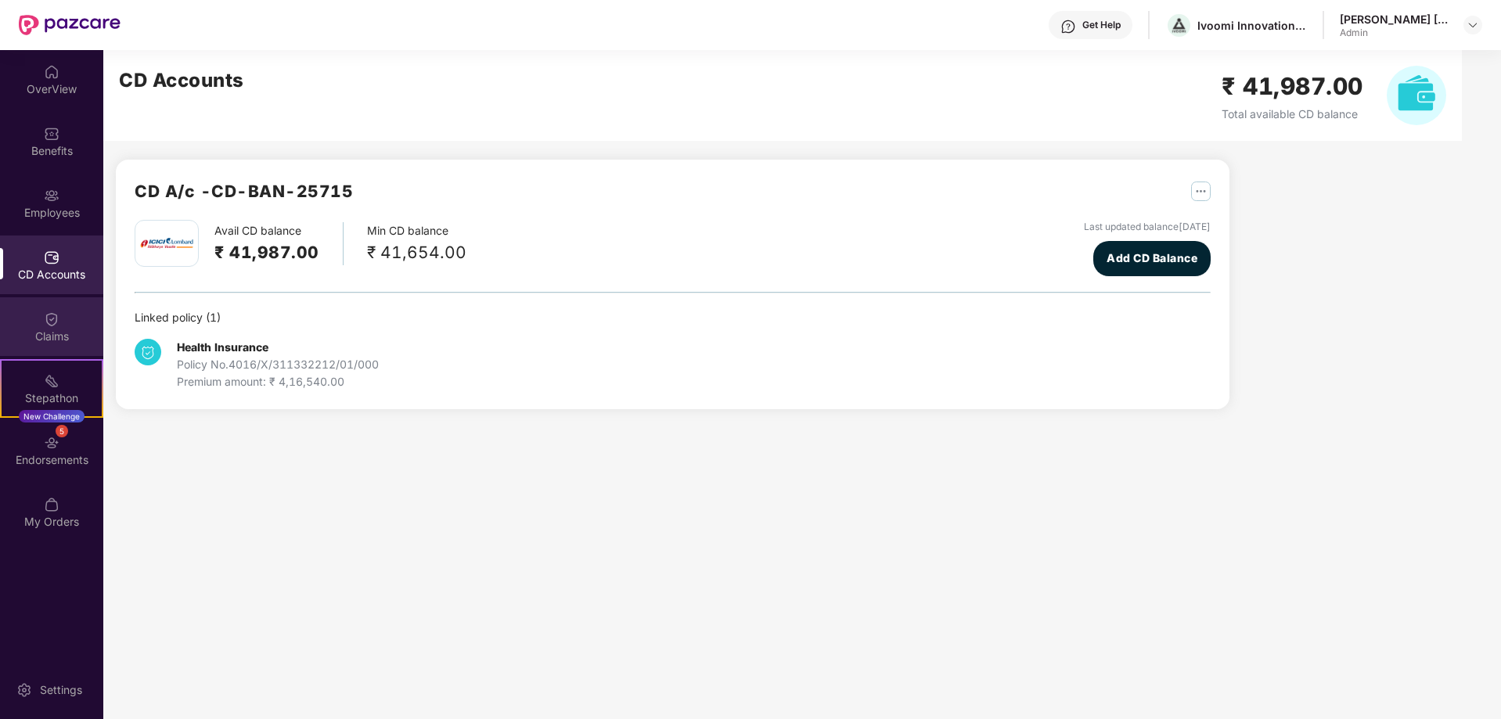
click at [62, 333] on div "Claims" at bounding box center [51, 337] width 103 height 16
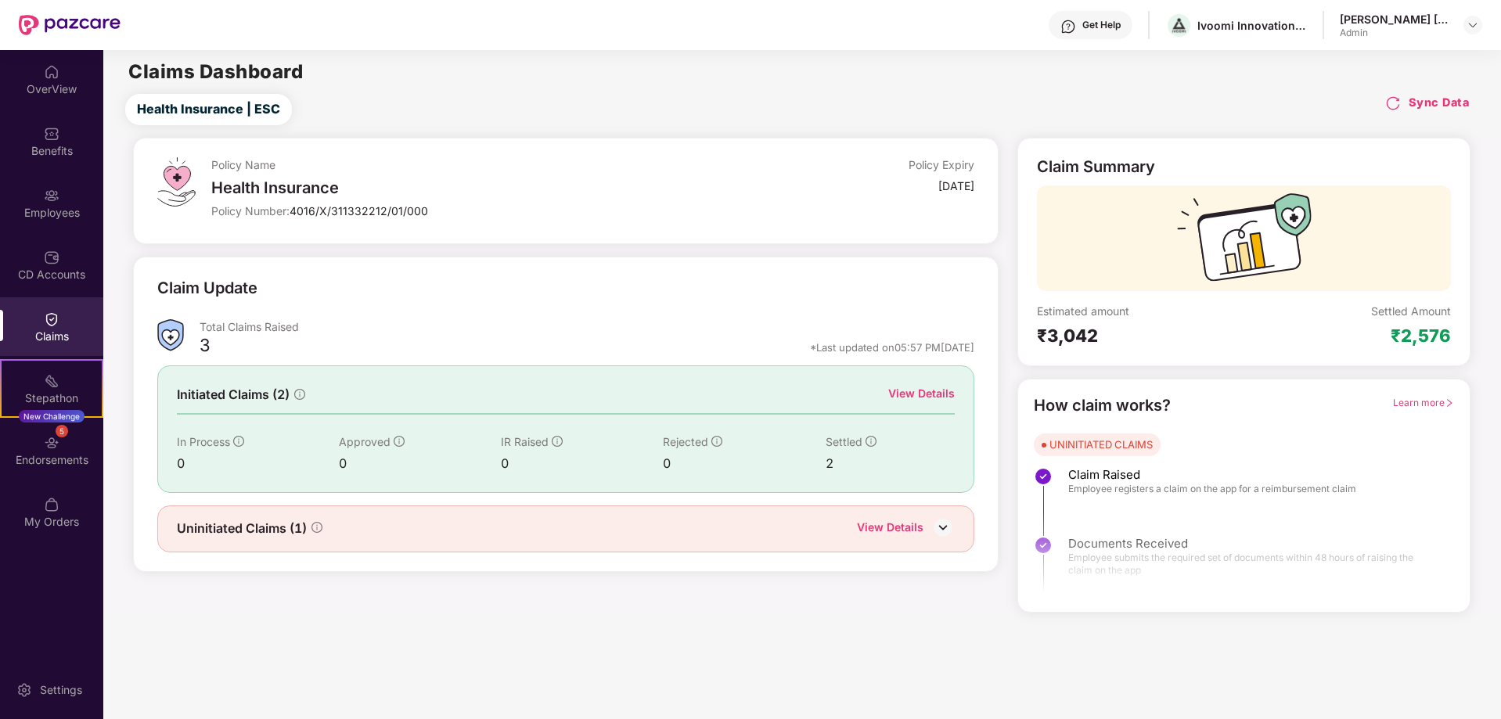
click at [927, 394] on div "View Details" at bounding box center [921, 393] width 67 height 17
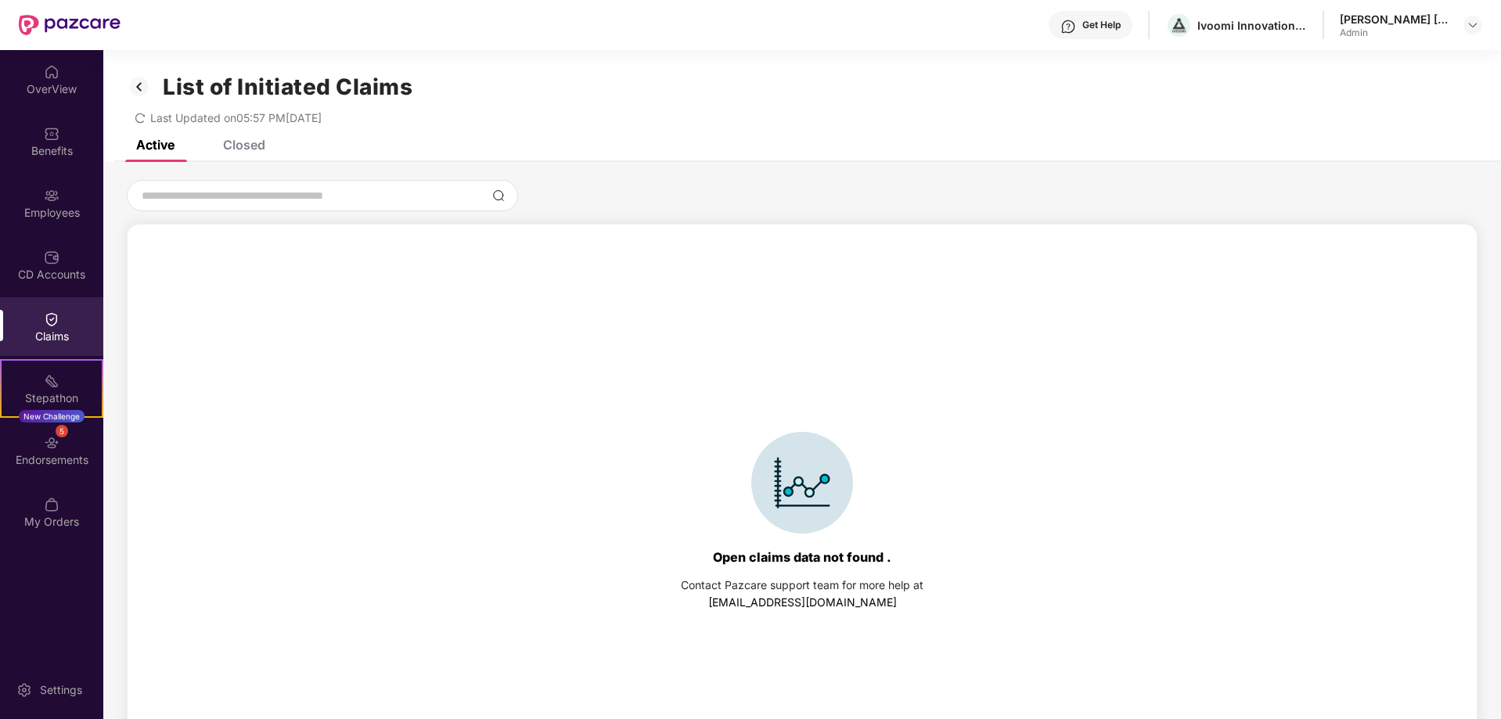
click at [243, 146] on div "Closed" at bounding box center [244, 145] width 42 height 16
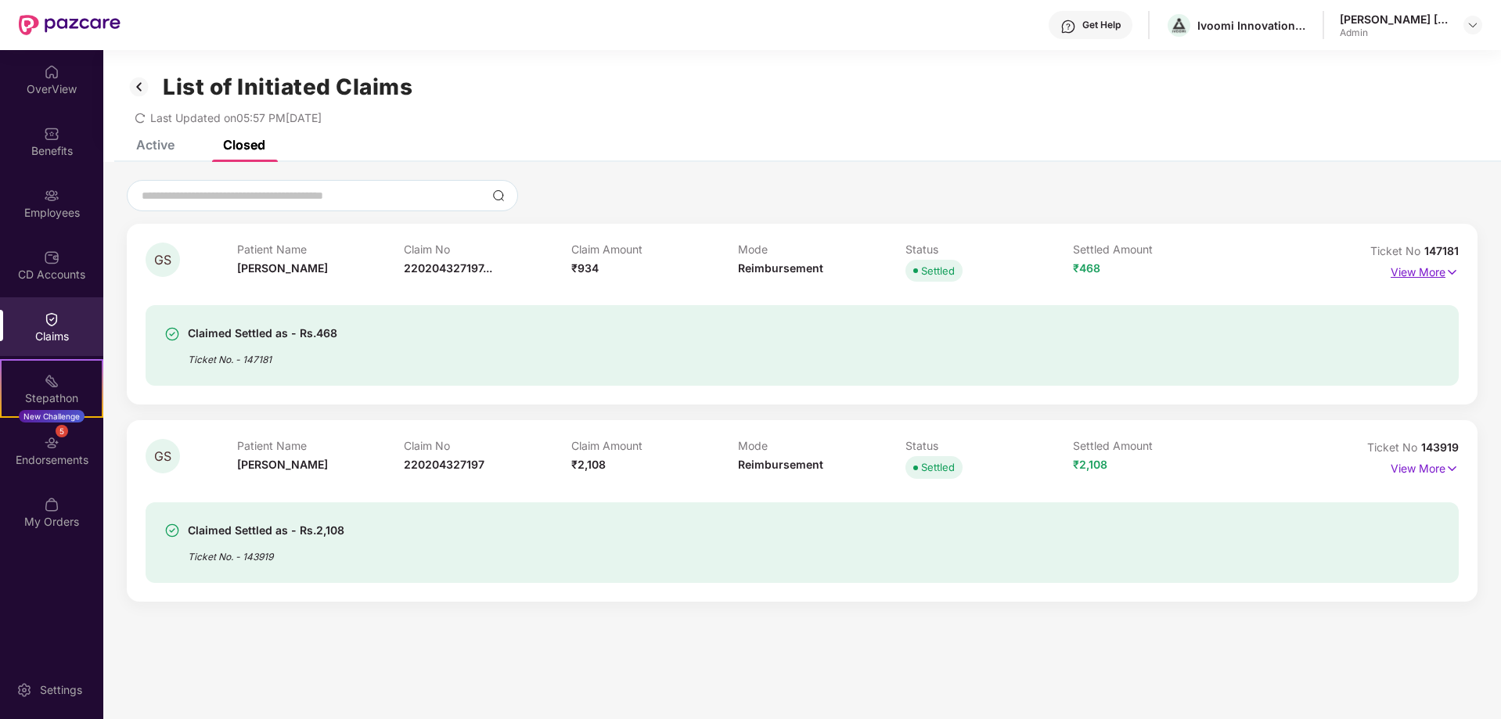
click at [1433, 272] on p "View More" at bounding box center [1425, 270] width 68 height 21
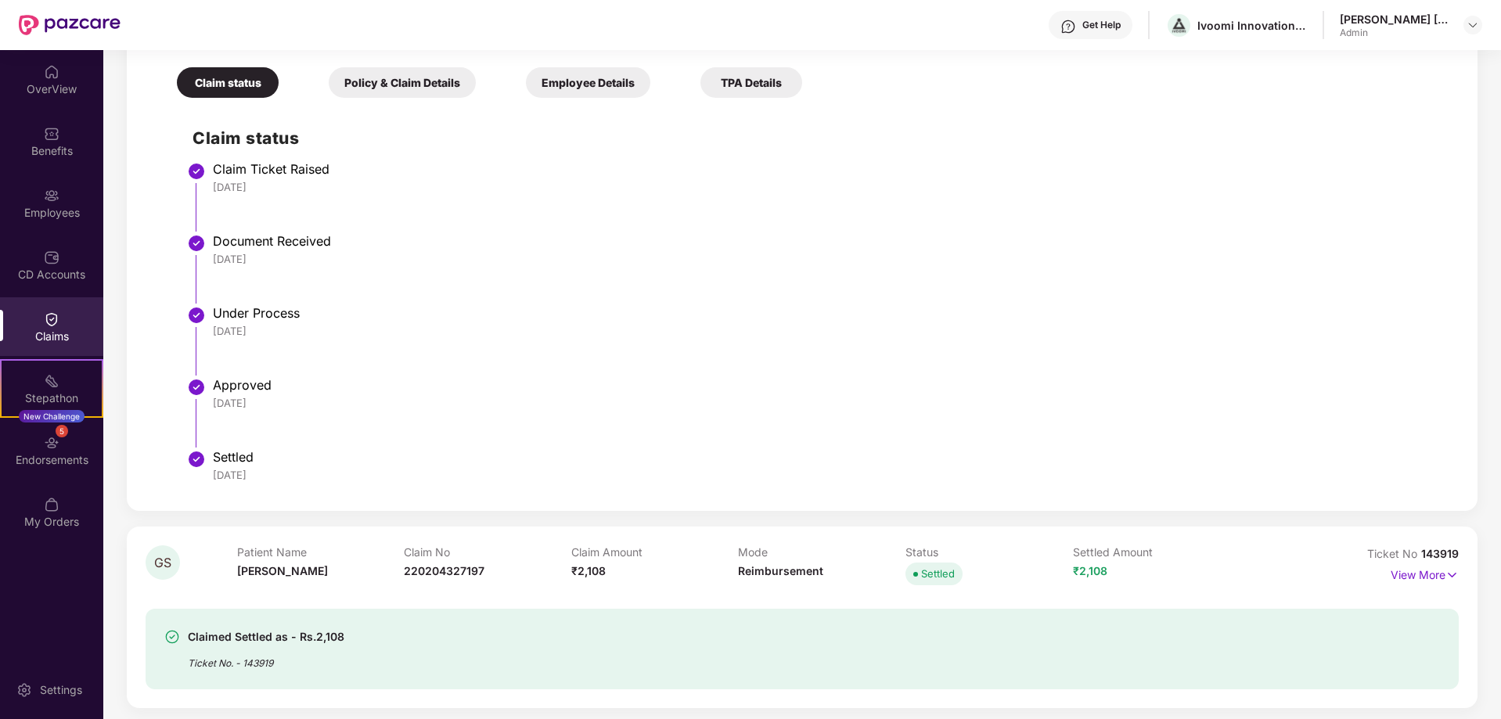
scroll to position [430, 0]
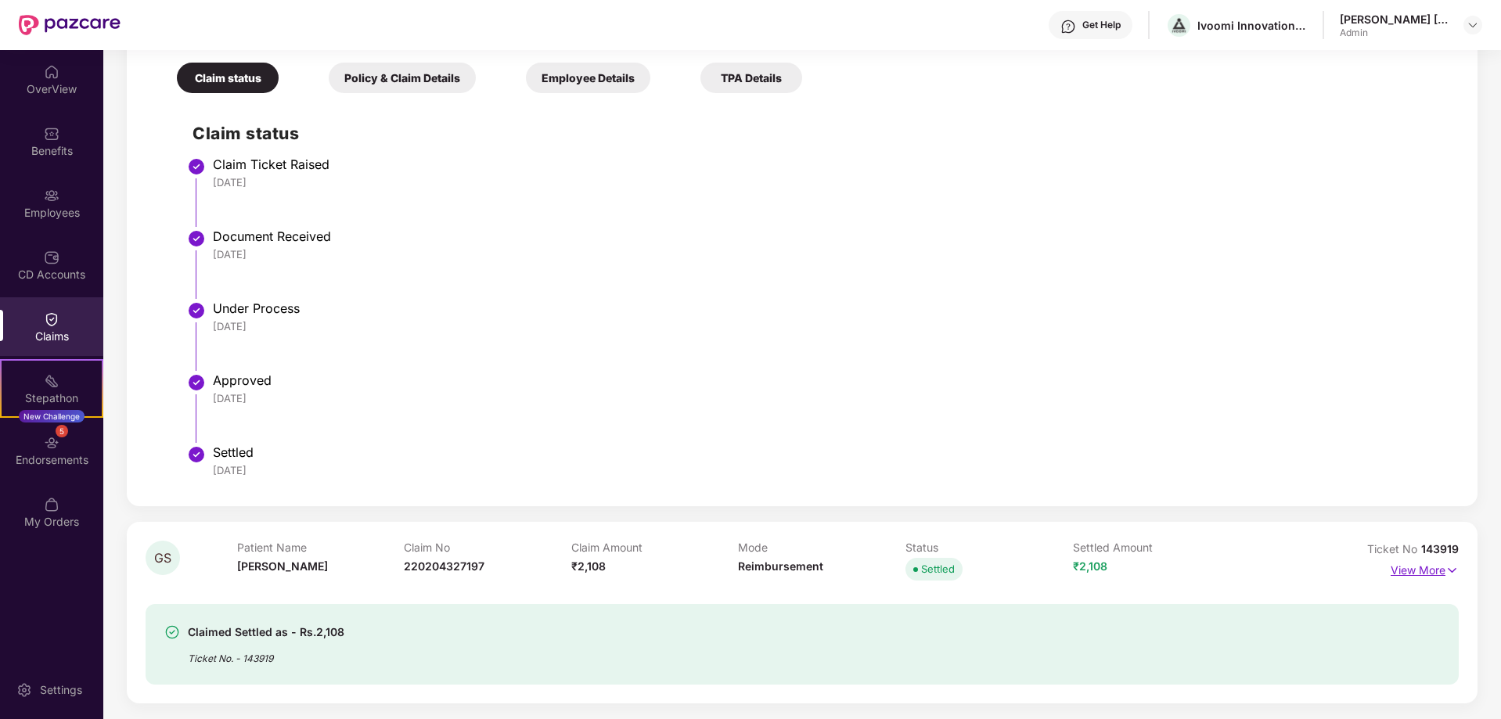
click at [1407, 572] on p "View More" at bounding box center [1425, 568] width 68 height 21
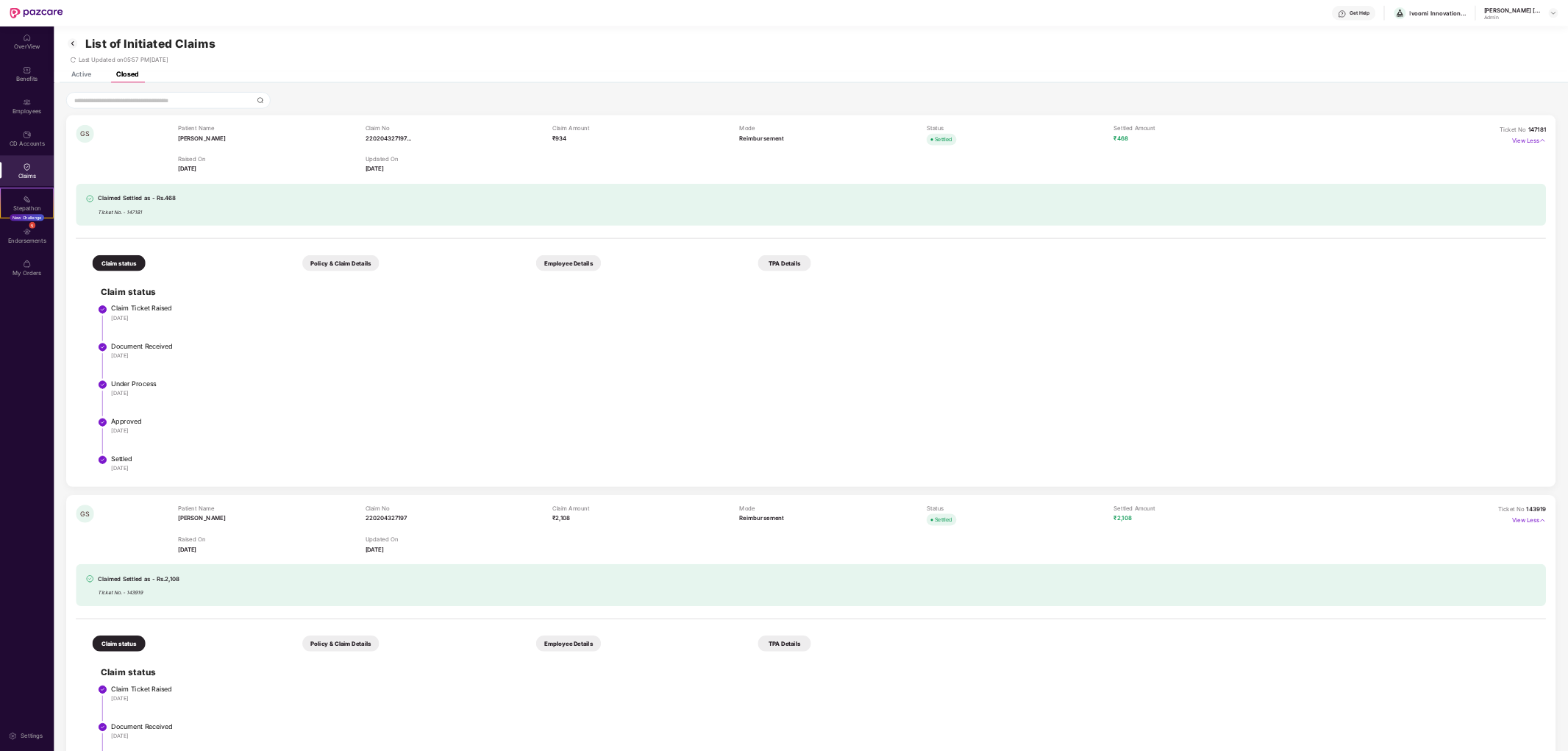
scroll to position [0, 0]
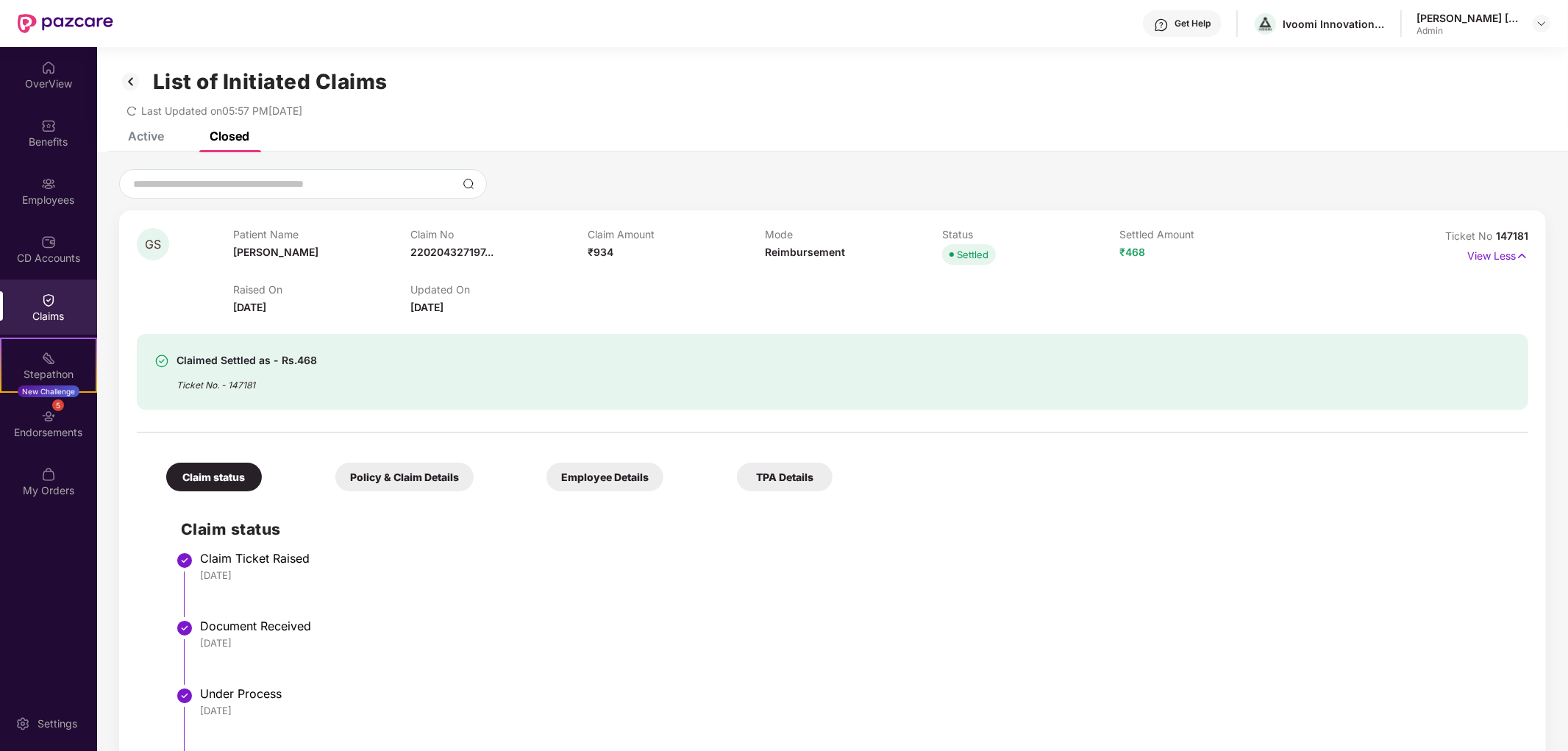
click at [902, 630] on div "Document Received" at bounding box center [857, 626] width 1313 height 15
click at [1409, 13] on div "[PERSON_NAME] [PERSON_NAME]" at bounding box center [1467, 18] width 103 height 14
click at [1409, 21] on img at bounding box center [1541, 23] width 12 height 12
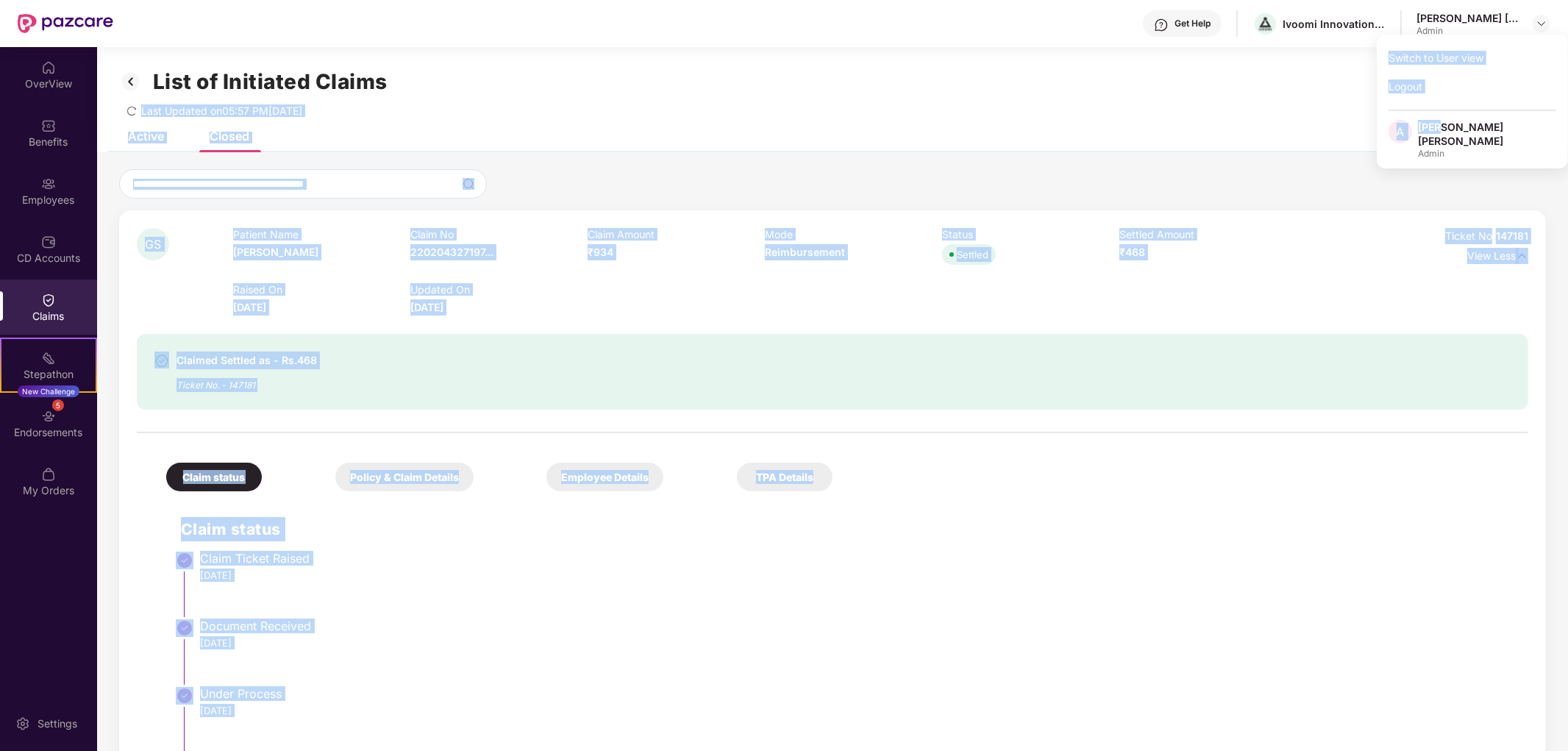
drag, startPoint x: 1213, startPoint y: 92, endPoint x: 1438, endPoint y: 123, distance: 227.1
click at [1409, 123] on body "Get Help Ivoomi Innovation Private Limited [PERSON_NAME] [PERSON_NAME] Admin Ov…" at bounding box center [784, 375] width 1568 height 751
click at [1220, 89] on div "List of Initiated Claims" at bounding box center [832, 82] width 1426 height 25
